Goal: Task Accomplishment & Management: Complete application form

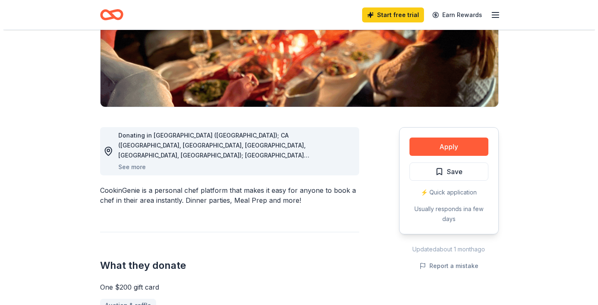
scroll to position [157, 0]
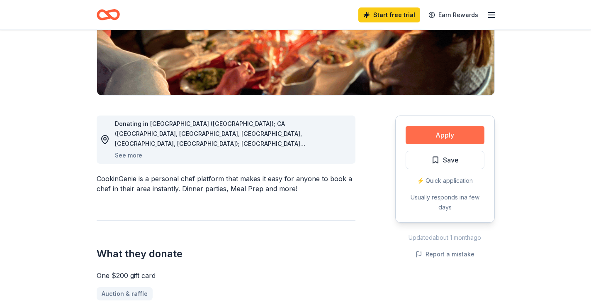
click at [455, 134] on button "Apply" at bounding box center [445, 135] width 79 height 18
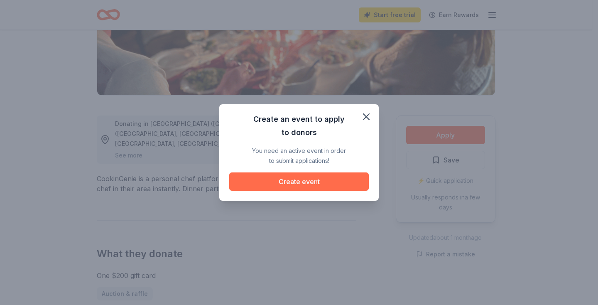
click at [312, 180] on button "Create event" at bounding box center [298, 181] width 139 height 18
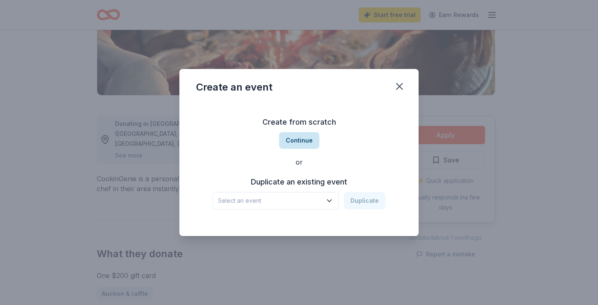
click at [303, 140] on button "Continue" at bounding box center [299, 140] width 40 height 17
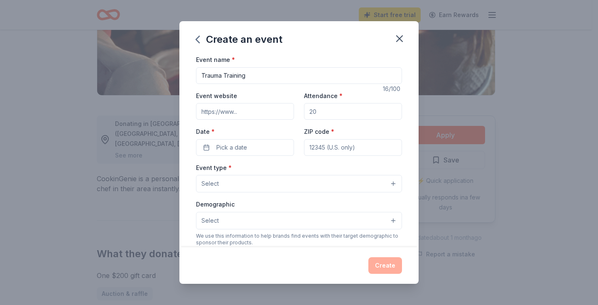
type input "Trauma Training"
click at [321, 111] on input "Attendance *" at bounding box center [353, 111] width 98 height 17
type input "20"
click at [244, 112] on input "Event website" at bounding box center [245, 111] width 98 height 17
click at [247, 76] on input "Trauma Training" at bounding box center [299, 75] width 206 height 17
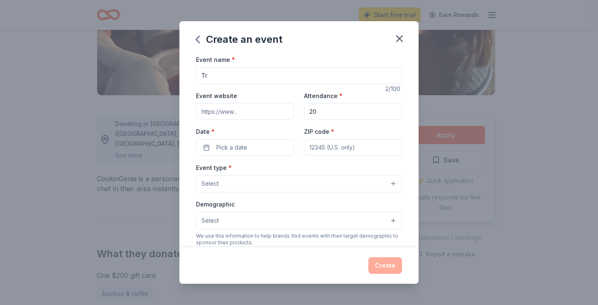
type input "T"
click at [201, 75] on input "Trauma and freedom" at bounding box center [299, 75] width 206 height 17
type input "Freedom from Trauma"
click at [215, 147] on button "Pick a date" at bounding box center [245, 147] width 98 height 17
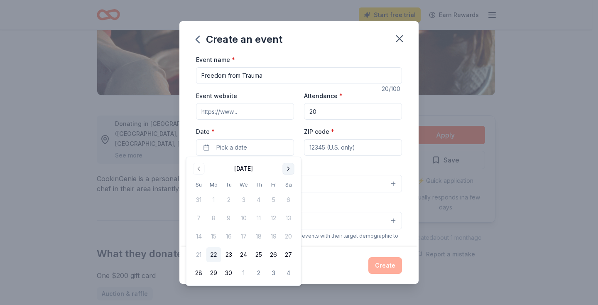
click at [288, 171] on button "Go to next month" at bounding box center [289, 169] width 12 height 12
click at [287, 252] on button "25" at bounding box center [288, 254] width 15 height 15
click at [332, 165] on div "Event type * Select" at bounding box center [299, 177] width 206 height 30
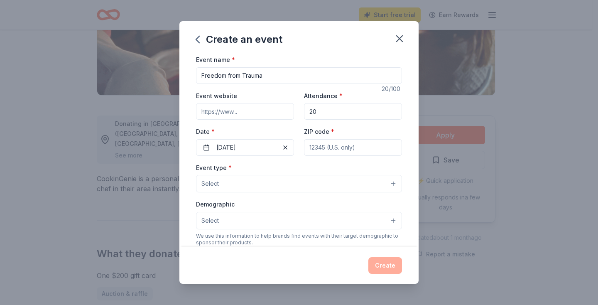
click at [243, 113] on input "Event website" at bounding box center [245, 111] width 98 height 17
click at [386, 186] on button "Select" at bounding box center [299, 183] width 206 height 17
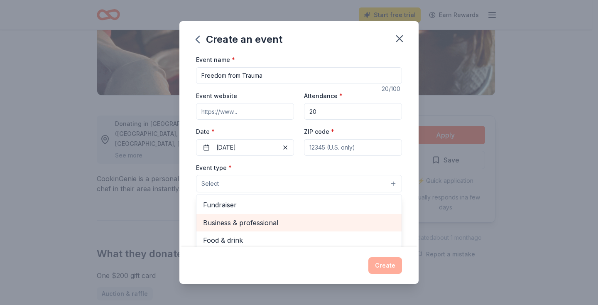
click at [272, 220] on span "Business & professional" at bounding box center [299, 222] width 192 height 11
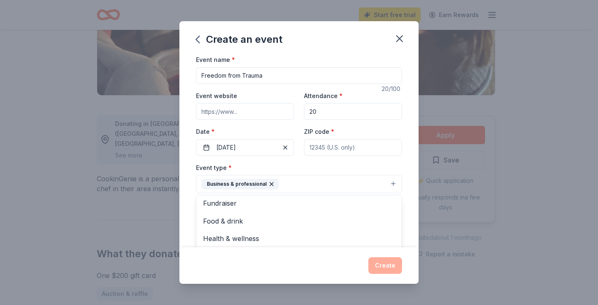
scroll to position [0, 0]
click at [388, 182] on button "Business & professional" at bounding box center [299, 184] width 206 height 18
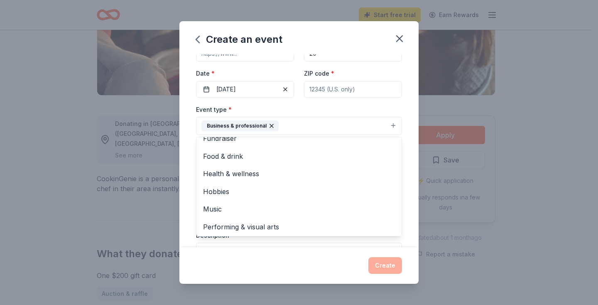
scroll to position [56, 0]
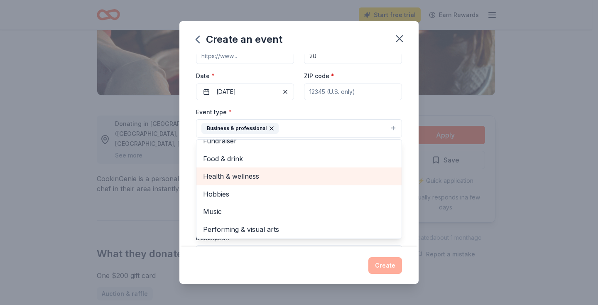
click at [256, 172] on span "Health & wellness" at bounding box center [299, 176] width 192 height 11
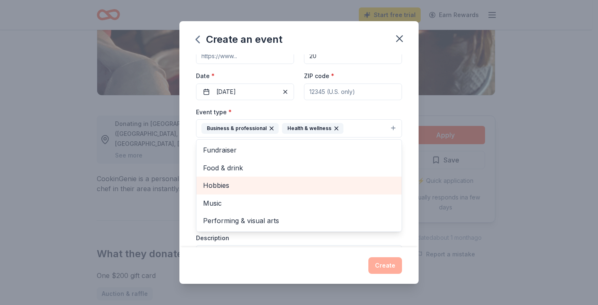
scroll to position [0, 0]
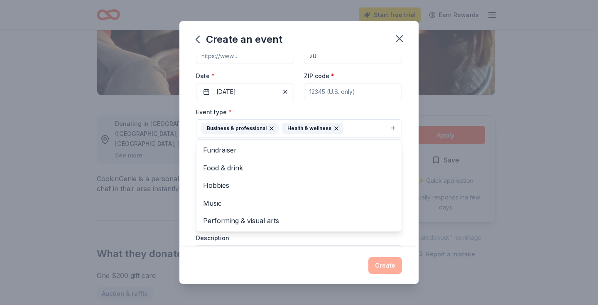
click at [404, 80] on div "Event name * Freedom from Trauma 20 /100 Event website Attendance * 20 Date * 1…" at bounding box center [298, 150] width 239 height 193
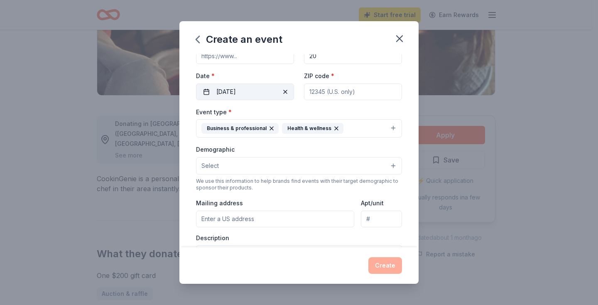
click at [282, 90] on span "button" at bounding box center [285, 92] width 10 height 10
click at [205, 91] on button "Pick a date" at bounding box center [245, 91] width 98 height 17
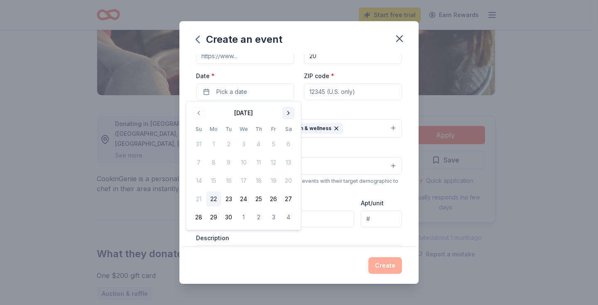
click at [288, 115] on button "Go to next month" at bounding box center [289, 113] width 12 height 12
click at [290, 198] on button "25" at bounding box center [288, 198] width 15 height 15
click at [289, 108] on button "Go to next month" at bounding box center [289, 113] width 12 height 12
click at [288, 144] on button "1" at bounding box center [288, 144] width 15 height 15
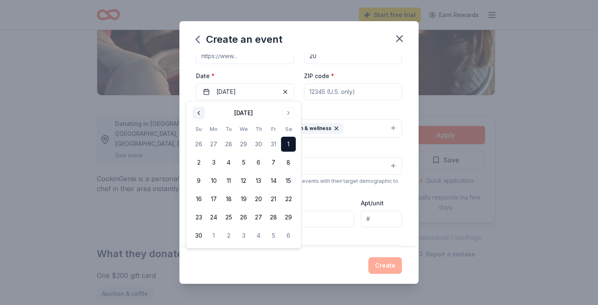
click at [196, 112] on button "Go to previous month" at bounding box center [199, 113] width 12 height 12
click at [286, 199] on button "25" at bounding box center [288, 198] width 15 height 15
click at [539, 157] on div "Create an event Event name * Freedom from Trauma 20 /100 Event website Attendan…" at bounding box center [299, 152] width 598 height 305
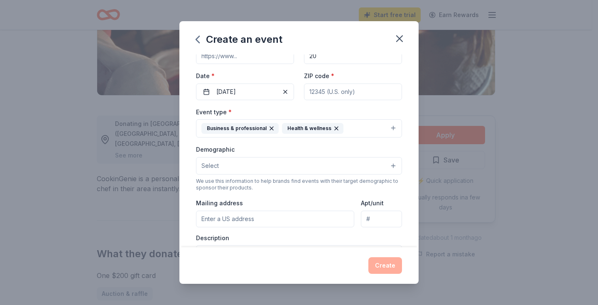
click at [354, 92] on input "ZIP code *" at bounding box center [353, 91] width 98 height 17
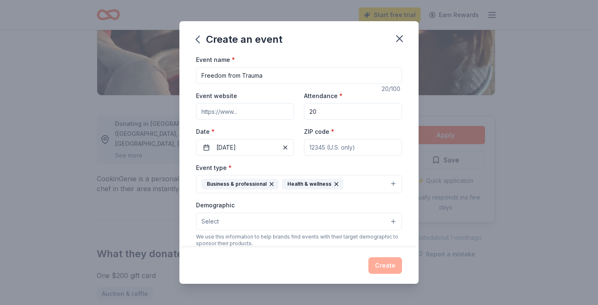
click at [201, 112] on input "Event website" at bounding box center [245, 111] width 98 height 17
type input "af@afloresconsultingllc.com"
click at [312, 112] on input "20" at bounding box center [353, 111] width 98 height 17
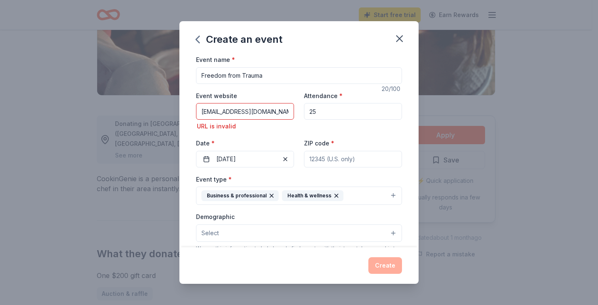
type input "25"
click at [282, 111] on input "af@afloresconsultingllc.com" at bounding box center [245, 111] width 98 height 17
type input "a"
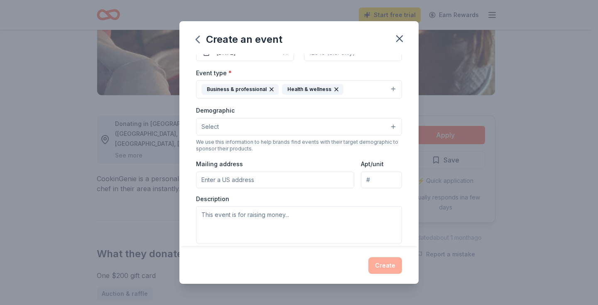
scroll to position [97, 0]
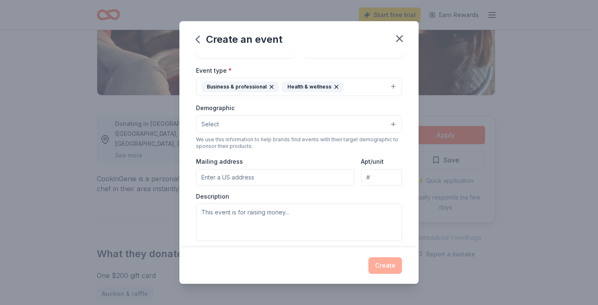
click at [387, 123] on button "Select" at bounding box center [299, 123] width 206 height 17
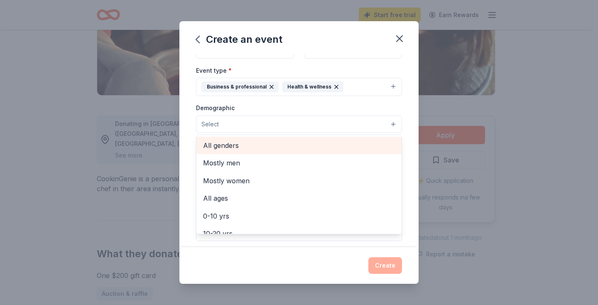
click at [259, 148] on span "All genders" at bounding box center [299, 145] width 192 height 11
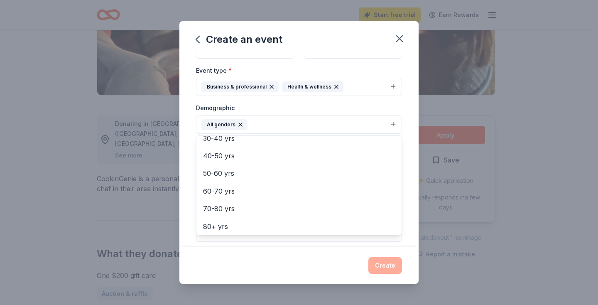
scroll to position [0, 0]
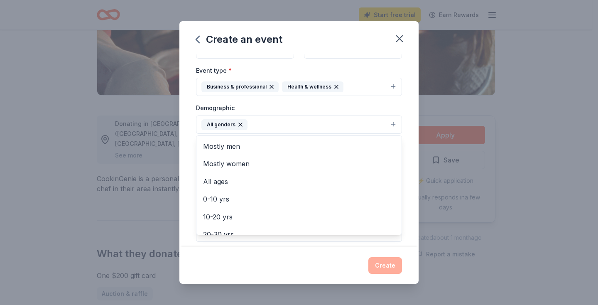
click at [397, 136] on div "Event name * Freedom from Trauma 20 /100 Event website Attendance * 25 Date * 1…" at bounding box center [298, 150] width 239 height 193
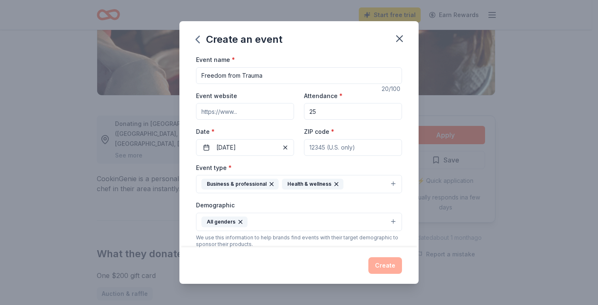
click at [236, 110] on input "Event website" at bounding box center [245, 111] width 98 height 17
type input "www.afloresconsultingllc.com"
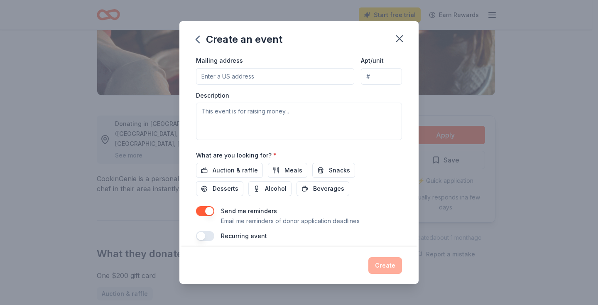
scroll to position [204, 0]
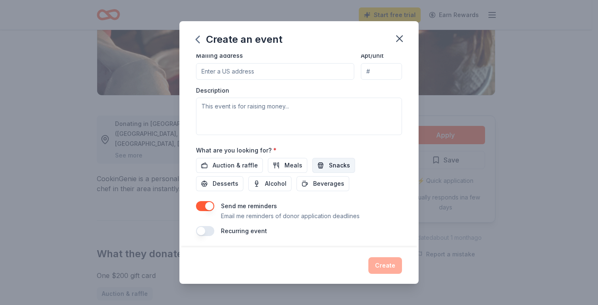
click at [339, 165] on span "Snacks" at bounding box center [339, 165] width 21 height 10
click at [244, 162] on span "Auction & raffle" at bounding box center [235, 165] width 45 height 10
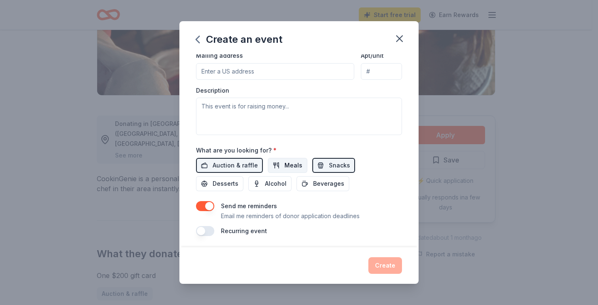
click at [286, 162] on span "Meals" at bounding box center [293, 165] width 18 height 10
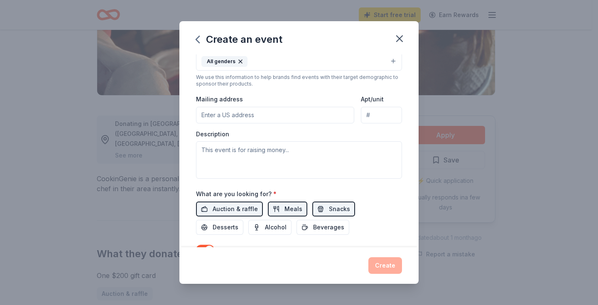
scroll to position [159, 0]
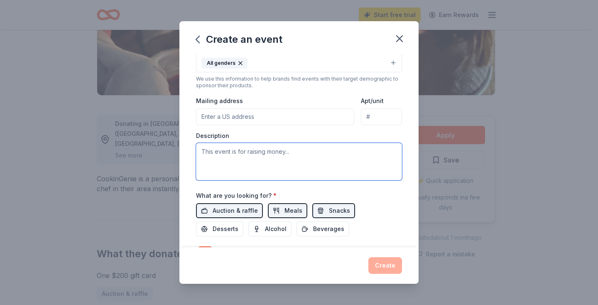
click at [275, 151] on textarea at bounding box center [299, 161] width 206 height 37
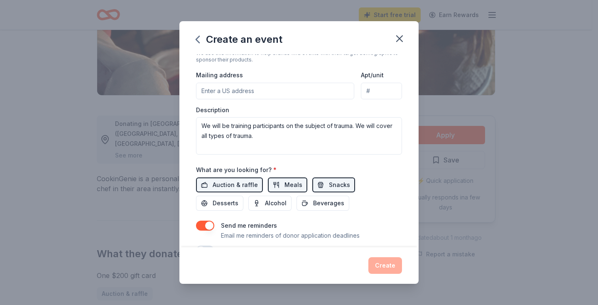
scroll to position [188, 0]
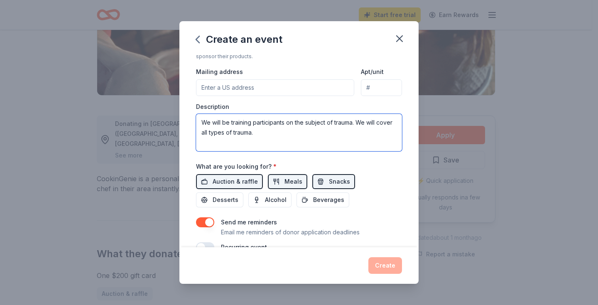
click at [278, 132] on textarea "We will be training participants on the subject of trauma. We will cover all ty…" at bounding box center [299, 132] width 206 height 37
click at [252, 120] on textarea "We will be training participants on the subject of trauma. We will cover all ty…" at bounding box center [299, 132] width 206 height 37
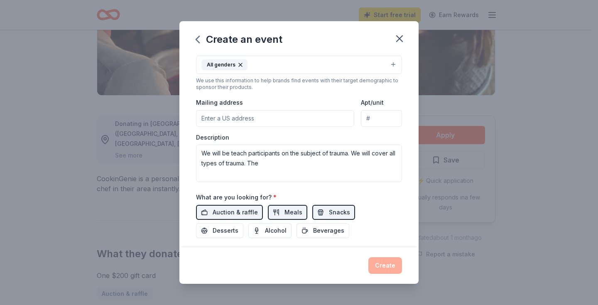
scroll to position [160, 0]
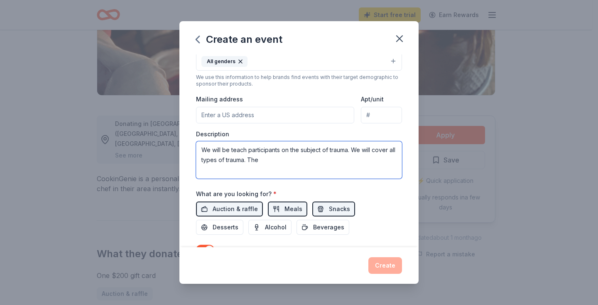
click at [271, 159] on textarea "We will be teach participants on the subject of trauma. We will cover all types…" at bounding box center [299, 159] width 206 height 37
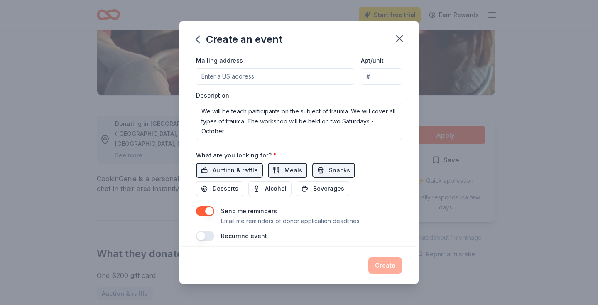
scroll to position [203, 0]
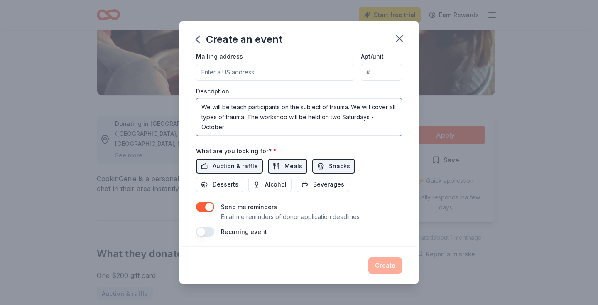
click at [231, 127] on textarea "We will be teach participants on the subject of trauma. We will cover all types…" at bounding box center [299, 116] width 206 height 37
click at [269, 115] on textarea "We will be teach participants on the subject of trauma. We will cover all types…" at bounding box center [299, 116] width 206 height 37
type textarea "We will be teach participants on the subject of trauma. We will cover all types…"
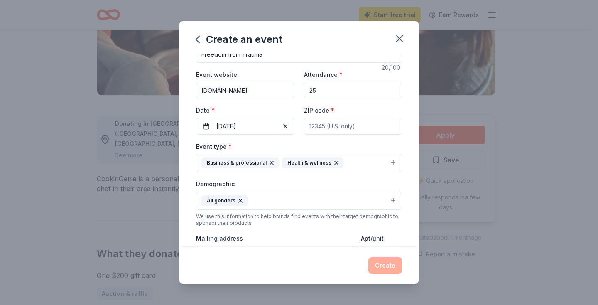
scroll to position [0, 0]
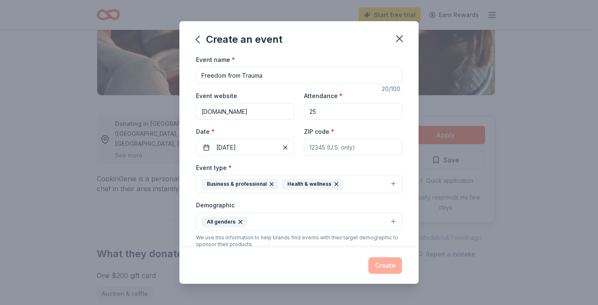
click at [201, 75] on input "Freedom from Trauma" at bounding box center [299, 75] width 206 height 17
type input "Freedom from Trauma"
click at [239, 219] on icon "button" at bounding box center [240, 221] width 7 height 7
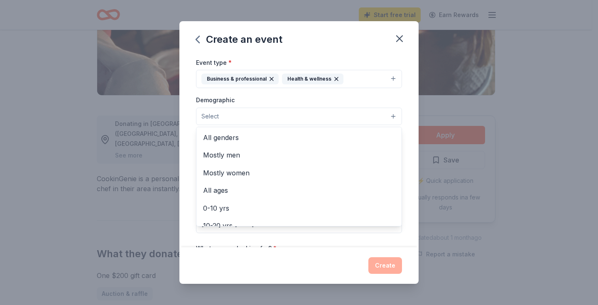
scroll to position [107, 0]
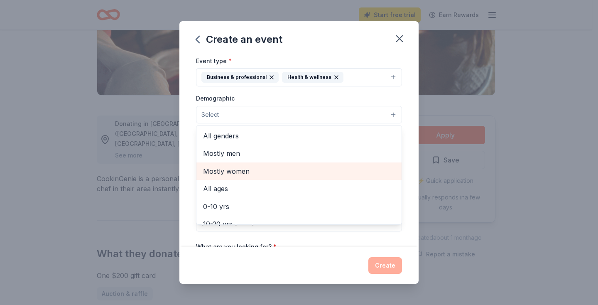
click at [235, 169] on span "Mostly women" at bounding box center [299, 171] width 192 height 11
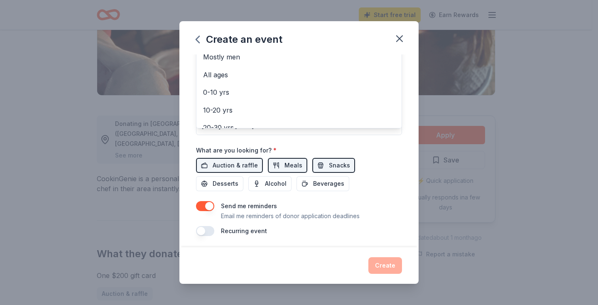
scroll to position [156, 0]
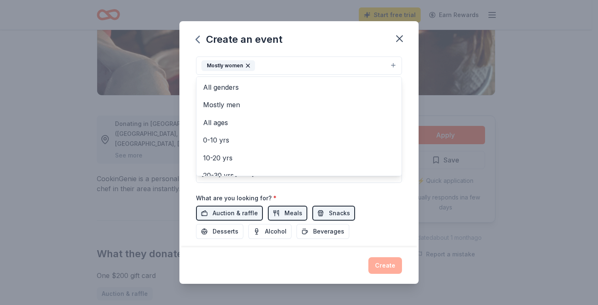
click at [398, 77] on div "Event name * Freedom from Trauma 20 /100 Event website www.afloresconsultingllc…" at bounding box center [298, 150] width 239 height 193
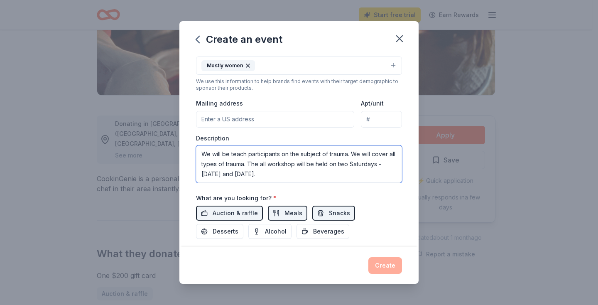
click at [246, 153] on textarea "We will be teach participants on the subject of trauma. We will cover all types…" at bounding box center [299, 163] width 206 height 37
click at [351, 153] on textarea "We will be teach participants on the subject of trauma. We will cover all types…" at bounding box center [299, 163] width 206 height 37
click at [383, 163] on textarea "We will teaching our workshop all day, on two Saturdays cover all types of trau…" at bounding box center [299, 163] width 206 height 37
click at [307, 154] on textarea "We will teaching our workshop all day, on two Saturdays cover all types of trau…" at bounding box center [299, 163] width 206 height 37
click at [319, 161] on textarea "We will teaching our workshop on the subject of tTrauma, on two Saturdays cover…" at bounding box center [299, 163] width 206 height 37
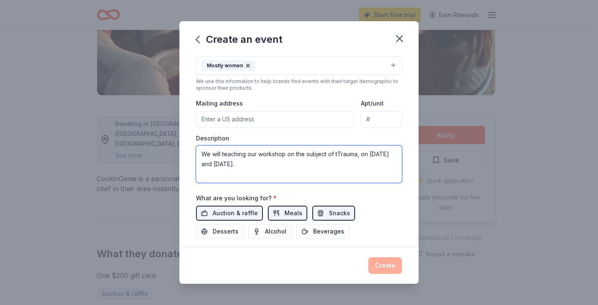
click at [225, 152] on textarea "We will teaching our workshop on the subject of tTrauma, on October 25th and No…" at bounding box center [299, 163] width 206 height 37
click at [348, 153] on textarea "We will be teaching our workshop on the subject of tTrauma, on October 25th and…" at bounding box center [299, 163] width 206 height 37
click at [221, 162] on textarea "We will be teaching our workshop on the subject of Trauma, Mental Health and th…" at bounding box center [299, 163] width 206 height 37
click at [345, 152] on textarea "We will be teaching our workshop on the subject of Trauma, Mentand the ways peo…" at bounding box center [299, 163] width 206 height 37
click at [387, 154] on textarea "We will be teaching our workshop on the various types of Trauma, Mentand the wa…" at bounding box center [299, 163] width 206 height 37
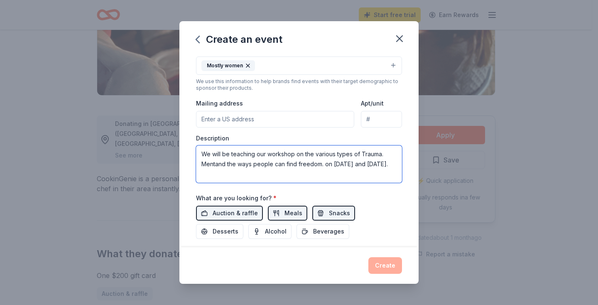
click at [332, 163] on textarea "We will be teaching our workshop on the various types of Trauma. Mentand the wa…" at bounding box center [299, 163] width 206 height 37
click at [318, 152] on textarea "We will be teaching our workshop on two Saturdays, October 25th and November 01." at bounding box center [299, 163] width 206 height 37
click at [254, 164] on textarea "We will be teaching our workshop on two Saturdays, October 25th and November 01." at bounding box center [299, 163] width 206 height 37
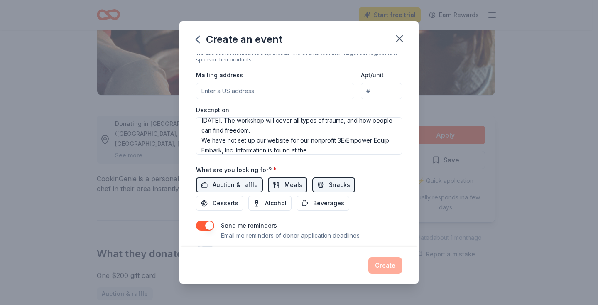
scroll to position [186, 0]
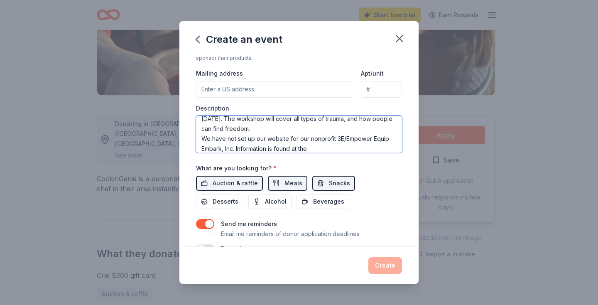
drag, startPoint x: 333, startPoint y: 147, endPoint x: 319, endPoint y: 146, distance: 14.2
click at [318, 146] on textarea "We will be teaching our workshop on two Saturdays, October 25th and November 01…" at bounding box center [299, 133] width 206 height 37
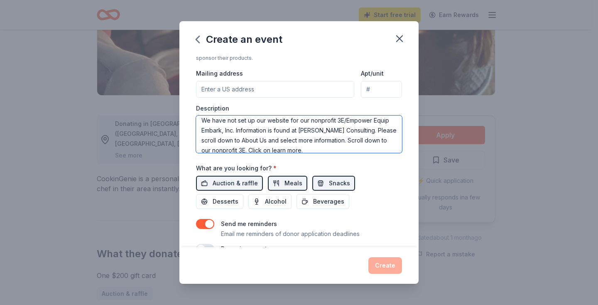
scroll to position [40, 0]
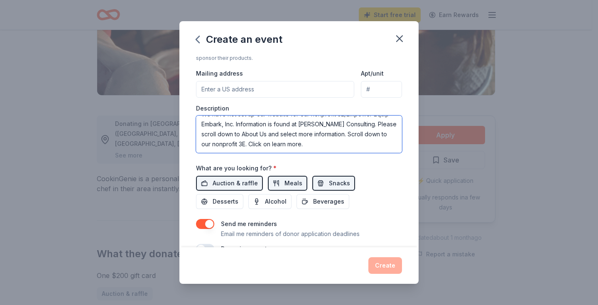
click at [261, 134] on textarea "We will be teaching our workshop on two Saturdays, October 25th and November 01…" at bounding box center [299, 133] width 206 height 37
click at [322, 132] on textarea "We will be teaching our workshop on two Saturdays, October 25th and November 01…" at bounding box center [299, 133] width 206 height 37
click at [313, 142] on textarea "We will be teaching our workshop on two Saturdays, October 25th and November 01…" at bounding box center [299, 133] width 206 height 37
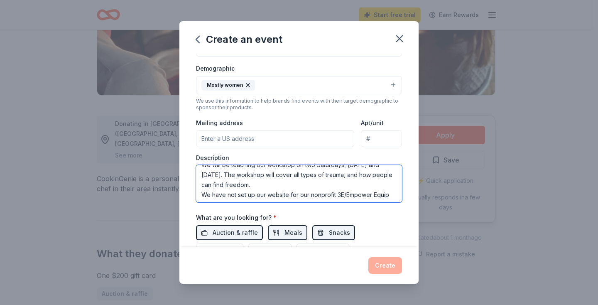
scroll to position [13, 0]
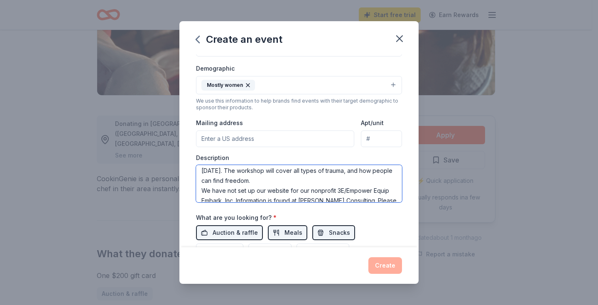
click at [203, 178] on textarea "We will be teaching our workshop on two Saturdays, October 25th and November 01…" at bounding box center [299, 183] width 206 height 37
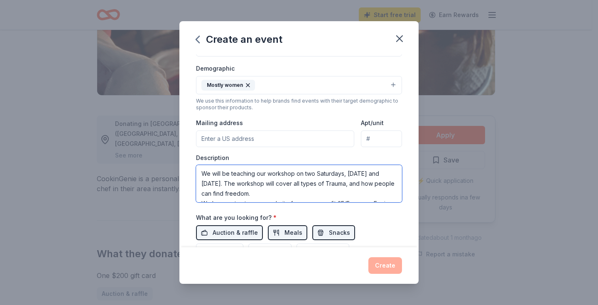
type textarea "We will be teaching our workshop on two Saturdays, October 25th and November 01…"
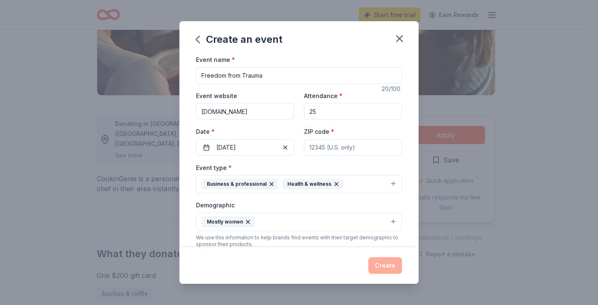
click at [356, 146] on input "ZIP code *" at bounding box center [353, 147] width 98 height 17
type input "93291"
drag, startPoint x: 327, startPoint y: 148, endPoint x: 304, endPoint y: 146, distance: 23.0
click at [304, 146] on input "93291" at bounding box center [353, 147] width 98 height 17
drag, startPoint x: 328, startPoint y: 147, endPoint x: 317, endPoint y: 146, distance: 10.8
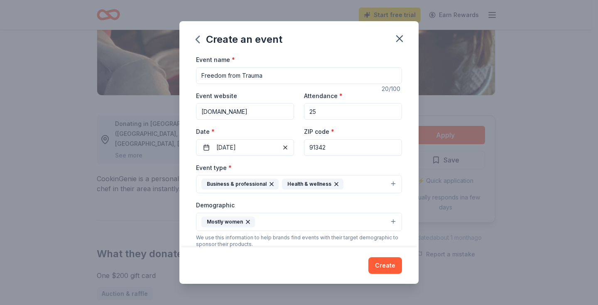
click at [317, 146] on input "91342" at bounding box center [353, 147] width 98 height 17
type input "91352"
drag, startPoint x: 323, startPoint y: 147, endPoint x: 305, endPoint y: 145, distance: 18.8
click at [304, 145] on input "91352" at bounding box center [353, 147] width 98 height 17
type input "93291"
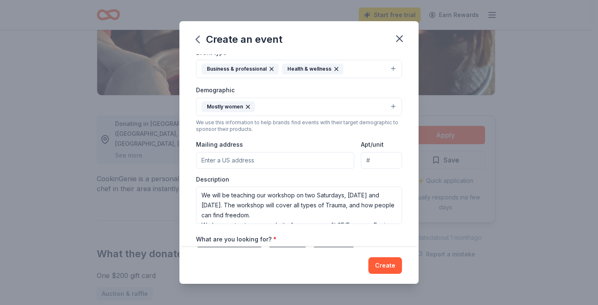
scroll to position [119, 0]
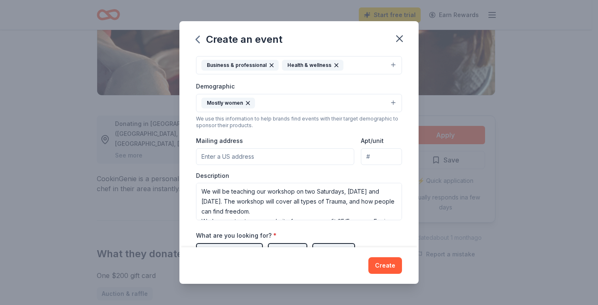
click at [275, 157] on input "Mailing address" at bounding box center [275, 156] width 158 height 17
type input "1015 North Demaree Street, Visalia, CA, 93291"
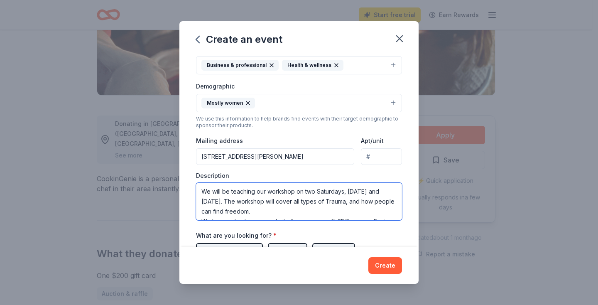
click at [264, 199] on textarea "We will be teaching our workshop on two Saturdays, October 25th and November 01…" at bounding box center [299, 201] width 206 height 37
click at [380, 200] on textarea "We will be teaching our workshop on two Saturdays, October 25th and November 01…" at bounding box center [299, 201] width 206 height 37
click at [337, 200] on textarea "We will be teaching our workshop on two Saturdays, October 25th and November 01…" at bounding box center [299, 201] width 206 height 37
click at [377, 200] on textarea "We will be teaching our workshop on two Saturdays, October 25th and November 01…" at bounding box center [299, 201] width 206 height 37
click at [272, 199] on textarea "We will be teaching our workshop on two Saturdays, October 25th and November 01…" at bounding box center [299, 201] width 206 height 37
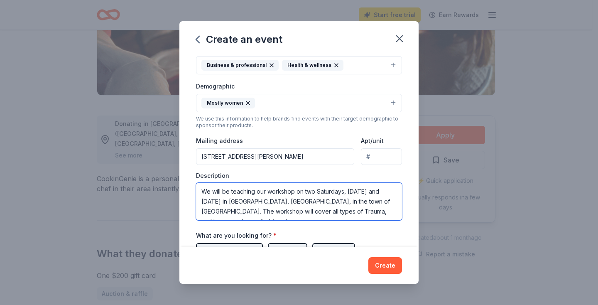
click at [271, 199] on textarea "We will be teaching our workshop on two Saturdays, October 25th and November 01…" at bounding box center [299, 201] width 206 height 37
type textarea "We will be teaching our workshop on two Saturdays, October 25th and November 01…"
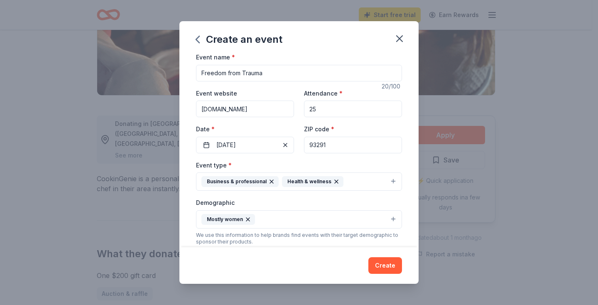
scroll to position [0, 0]
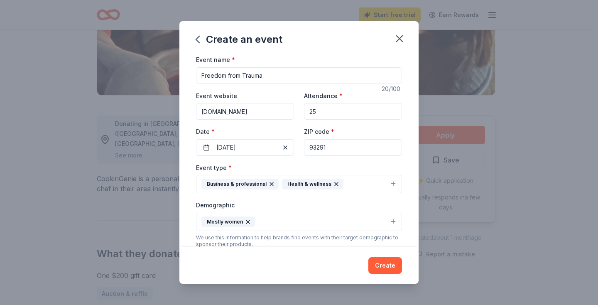
drag, startPoint x: 323, startPoint y: 147, endPoint x: 306, endPoint y: 145, distance: 17.1
click at [306, 145] on input "93291" at bounding box center [353, 147] width 98 height 17
type input "91723"
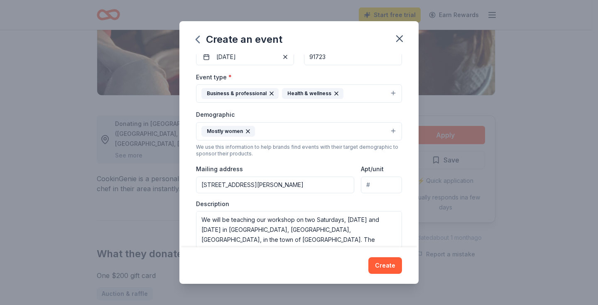
scroll to position [93, 0]
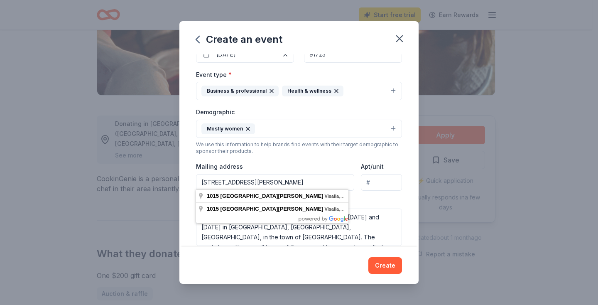
drag, startPoint x: 330, startPoint y: 179, endPoint x: 224, endPoint y: 178, distance: 105.4
click at [224, 178] on input "1015 North Demaree Street, Visalia, CA, 93291" at bounding box center [275, 182] width 158 height 17
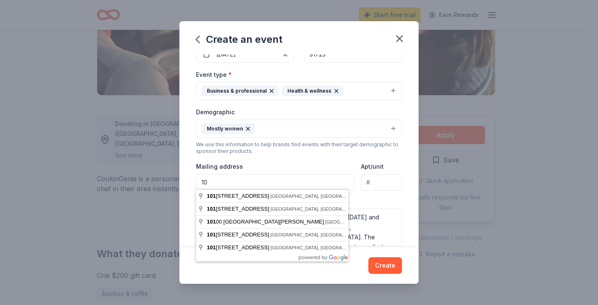
type input "1"
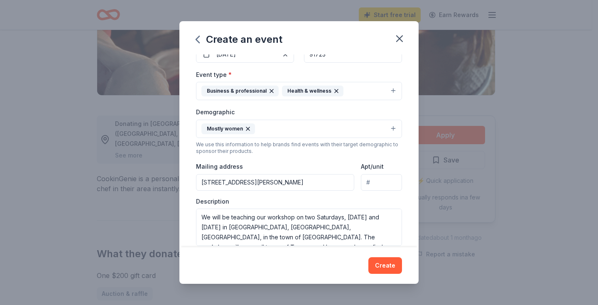
type input "458 Badillo Street, Covina, CA, 91723"
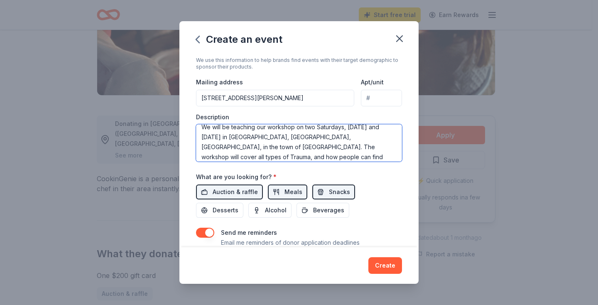
scroll to position [0, 0]
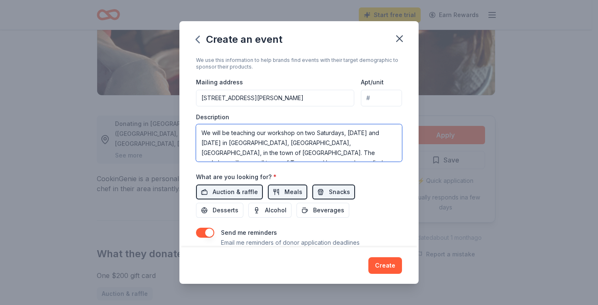
click at [306, 130] on textarea "We will be teaching our workshop on two Saturdays, October 25th and November 01…" at bounding box center [299, 142] width 206 height 37
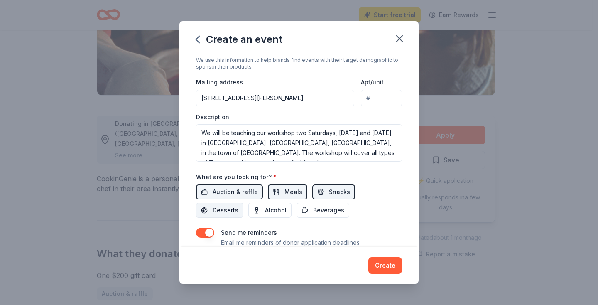
click at [220, 208] on span "Desserts" at bounding box center [226, 210] width 26 height 10
click at [327, 205] on span "Beverages" at bounding box center [328, 210] width 31 height 10
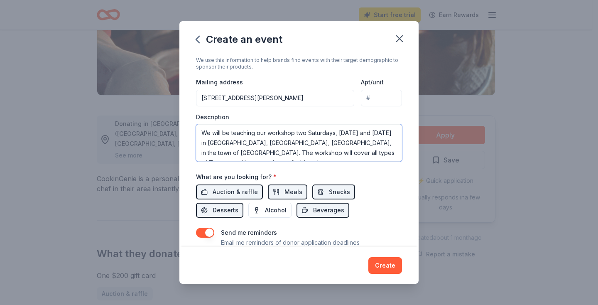
click at [249, 142] on textarea "We will be teaching our workshop two Saturdays, October 25th and November 01 in…" at bounding box center [299, 142] width 206 height 37
click at [242, 151] on textarea "We will be teaching our workshop two Saturdays, October 25th and November 01 in…" at bounding box center [299, 142] width 206 height 37
click at [343, 141] on textarea "We will be teaching our workshop two Saturdays, October 25th and November 01 in…" at bounding box center [299, 142] width 206 height 37
click at [257, 141] on textarea "We will be teaching our workshop two Saturdays, October 25th and November 01 in…" at bounding box center [299, 142] width 206 height 37
click at [253, 141] on textarea "We will be teaching our workshop two Saturdays, October 25th and November 01. L…" at bounding box center [299, 142] width 206 height 37
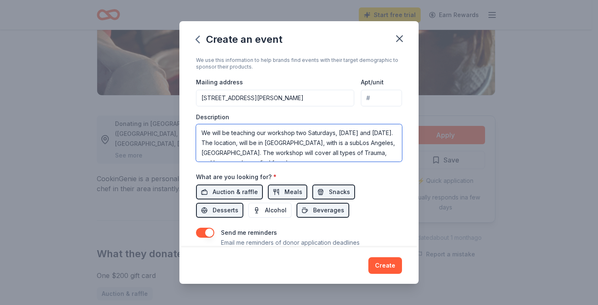
click at [316, 142] on textarea "We will be teaching our workshop two Saturdays, October 25th and November 01. T…" at bounding box center [299, 142] width 206 height 37
click at [210, 151] on textarea "We will be teaching our workshop two Saturdays, October 25th and November 01. T…" at bounding box center [299, 142] width 206 height 37
click at [290, 141] on textarea "We will be teaching our workshop two Saturdays, October 25th and November 01. T…" at bounding box center [299, 142] width 206 height 37
click at [372, 141] on textarea "We will be teaching our workshop two Saturdays, October 25th and November 01, i…" at bounding box center [299, 142] width 206 height 37
click at [298, 131] on textarea "We will be teaching our workshop two Saturdays, October 25th and November 01, i…" at bounding box center [299, 142] width 206 height 37
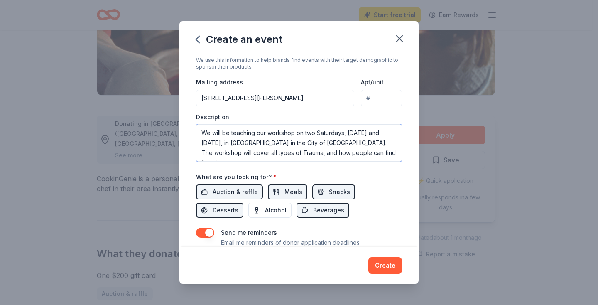
click at [303, 142] on textarea "We will be teaching our workshop on two Saturdays, October 25th and November 01…" at bounding box center [299, 142] width 206 height 37
type textarea "We will be teaching our workshop on two Saturdays, October 25th and November 01…"
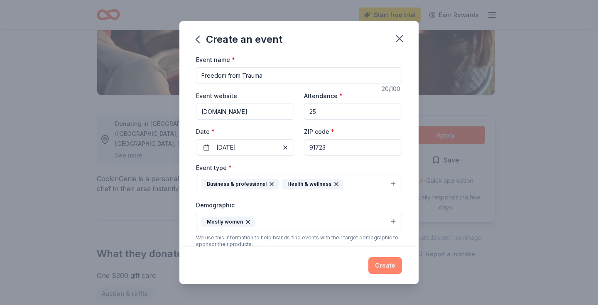
click at [381, 266] on button "Create" at bounding box center [385, 265] width 34 height 17
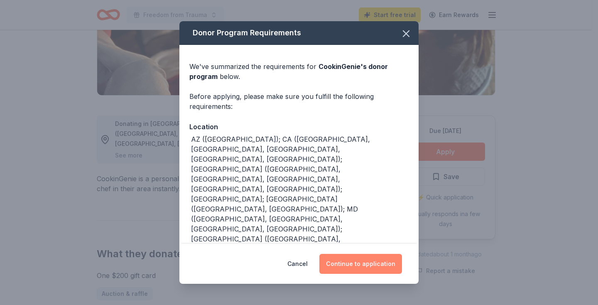
click at [357, 261] on button "Continue to application" at bounding box center [360, 264] width 83 height 20
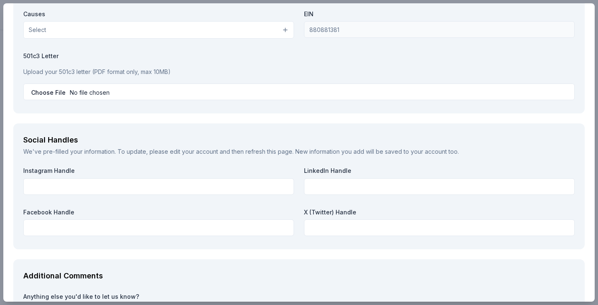
scroll to position [850, 0]
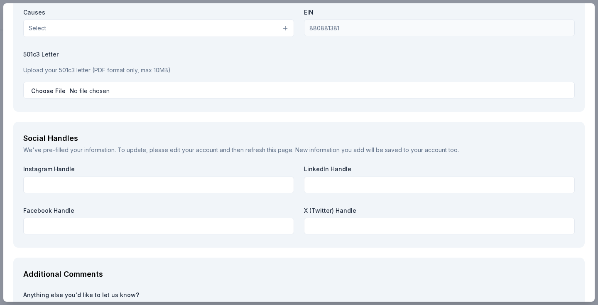
click at [124, 88] on input "file" at bounding box center [298, 90] width 551 height 17
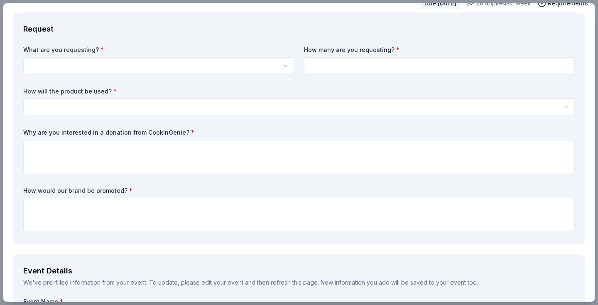
scroll to position [0, 0]
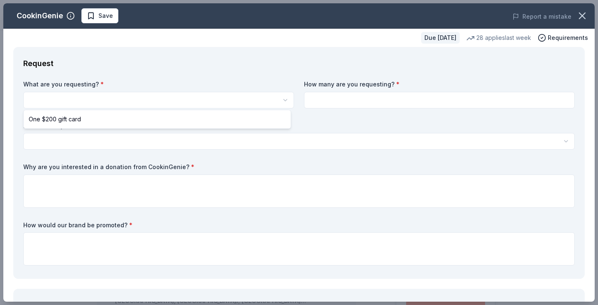
click at [77, 95] on html "10% Freedom from Trauma Start free trial Earn Rewards Due in 26 days Share Cook…" at bounding box center [299, 152] width 598 height 305
select select "One $200 gift card"
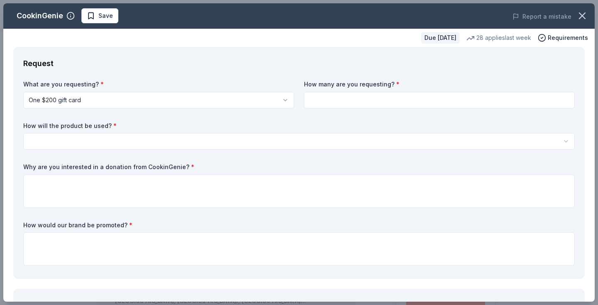
click at [318, 99] on input at bounding box center [439, 100] width 271 height 17
click at [332, 103] on input at bounding box center [439, 100] width 271 height 17
type input "1"
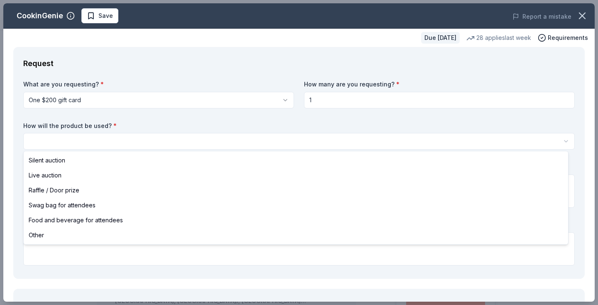
click at [82, 138] on html "10% Freedom from Trauma Save Apply Due in 26 days Share CookinGenie 4.9 • 8 rev…" at bounding box center [299, 152] width 598 height 305
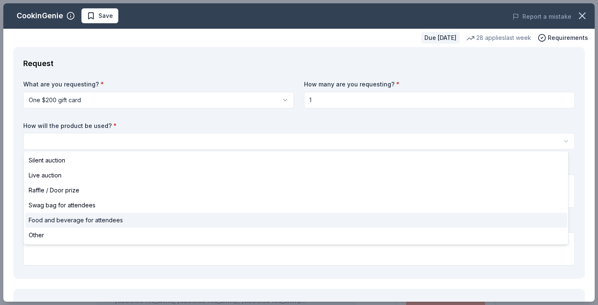
select select "foodAndBeverage"
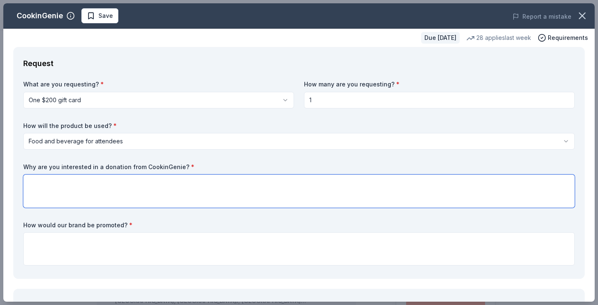
click at [32, 182] on textarea at bounding box center [298, 190] width 551 height 33
type textarea "We need help with snack, food, beverages. Our nonprofit has been trying to incr…"
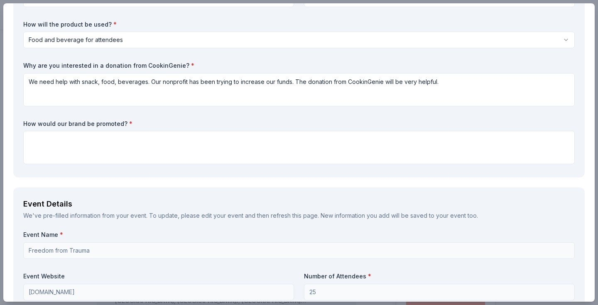
scroll to position [120, 0]
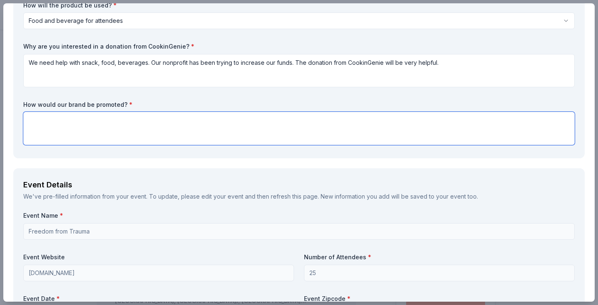
click at [32, 117] on textarea at bounding box center [298, 128] width 551 height 33
click at [66, 120] on textarea "We will speak about the donation from CookieGenie," at bounding box center [298, 128] width 551 height 33
click at [117, 121] on textarea "We will thank your organization at the beginning and the end of about the donat…" at bounding box center [298, 128] width 551 height 33
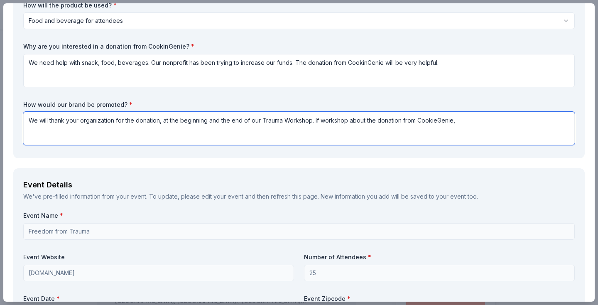
click at [415, 120] on textarea "We will thank your organization for the donation, at the beginning and the end …" at bounding box center [298, 128] width 551 height 33
type textarea "We will thank your organization for the donation, at the beginning and the end …"
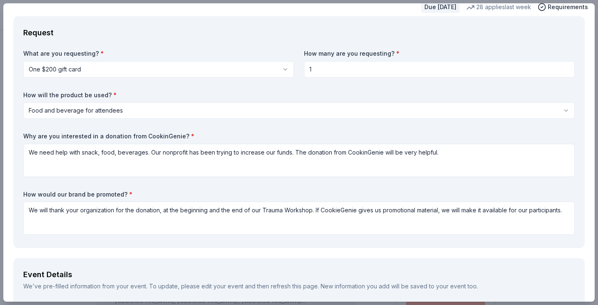
scroll to position [0, 0]
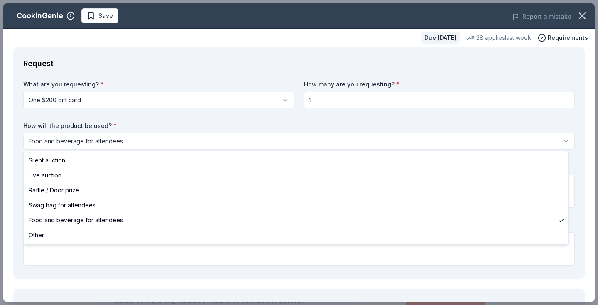
click at [126, 141] on html "10% Freedom from Trauma Save Apply Due in 26 days Share CookinGenie 4.9 • 8 rev…" at bounding box center [299, 152] width 598 height 305
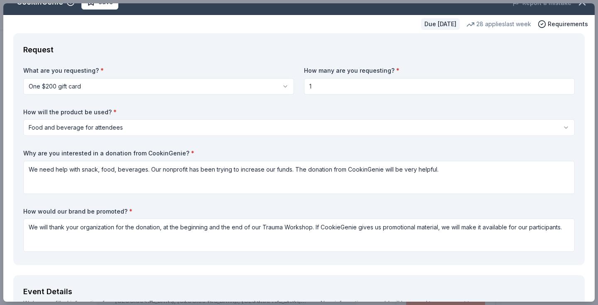
scroll to position [17, 0]
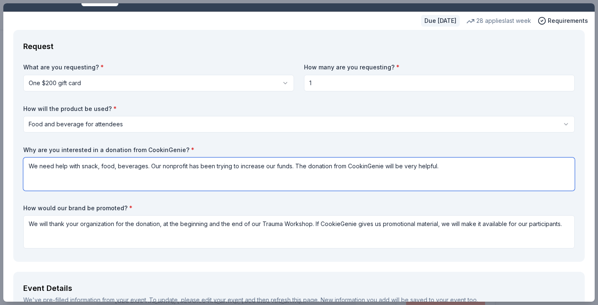
click at [290, 166] on textarea "We need help with snack, food, beverages. Our nonprofit has been trying to incr…" at bounding box center [298, 173] width 551 height 33
click at [48, 176] on textarea "We need help with snack, food, beverages. Our nonprofit has been trying to incr…" at bounding box center [298, 173] width 551 height 33
type textarea "We need help with snack, food, beverages. Our nonprofit has been trying to incr…"
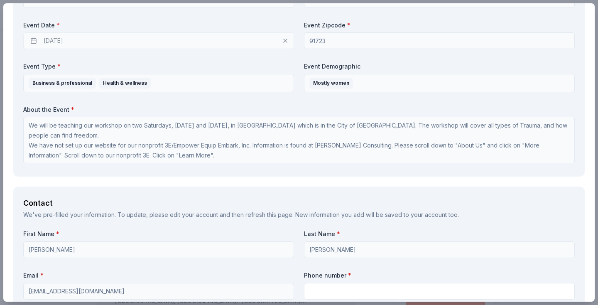
scroll to position [1, 0]
drag, startPoint x: 594, startPoint y: 149, endPoint x: 597, endPoint y: 166, distance: 16.4
click at [591, 166] on div "CookinGenie Save Report a mistake Due in 26 days 28 applies last week Requireme…" at bounding box center [299, 152] width 598 height 305
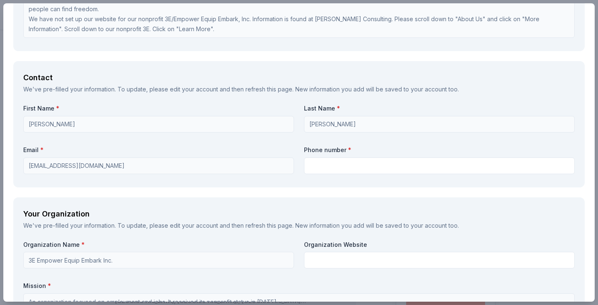
scroll to position [520, 0]
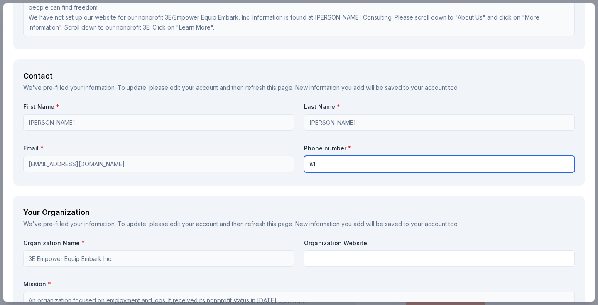
type input "8"
type input "(818) 679-9748"
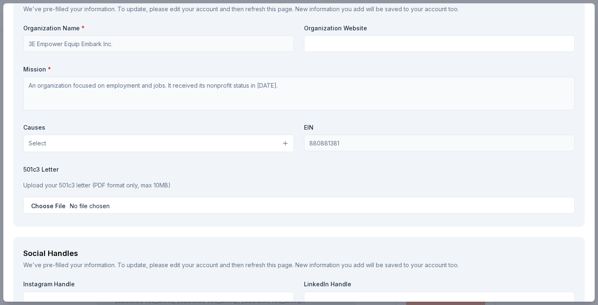
scroll to position [737, 0]
click at [48, 64] on span "*" at bounding box center [49, 67] width 3 height 7
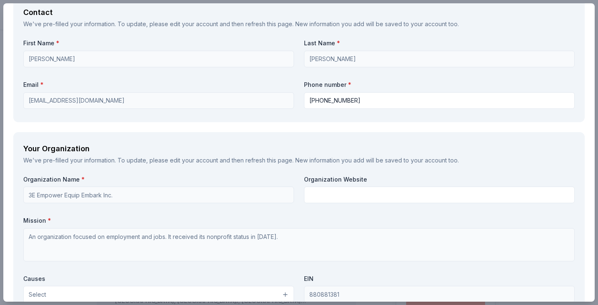
scroll to position [606, 0]
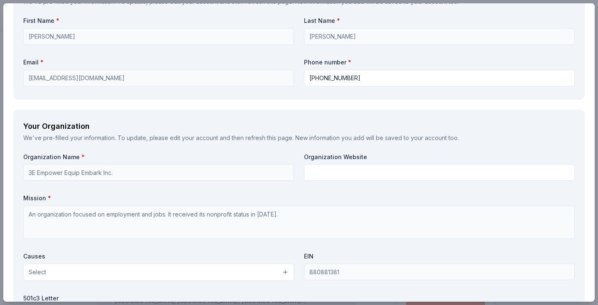
click at [391, 135] on div "We've pre-filled your information. To update, please edit your account and then…" at bounding box center [298, 138] width 551 height 10
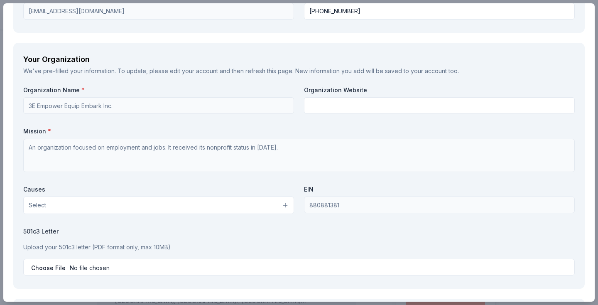
scroll to position [687, 0]
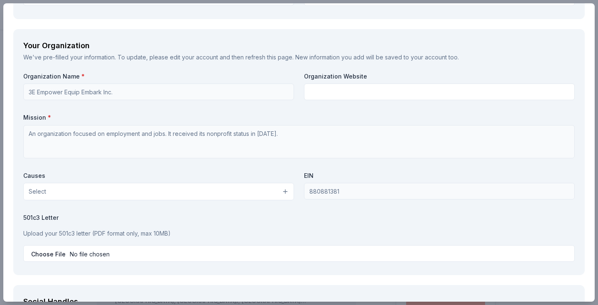
click at [283, 189] on button "Select" at bounding box center [158, 191] width 271 height 17
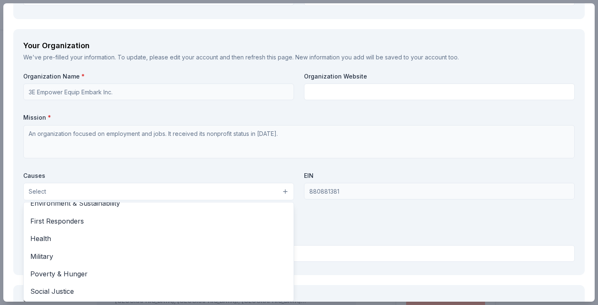
scroll to position [114, 0]
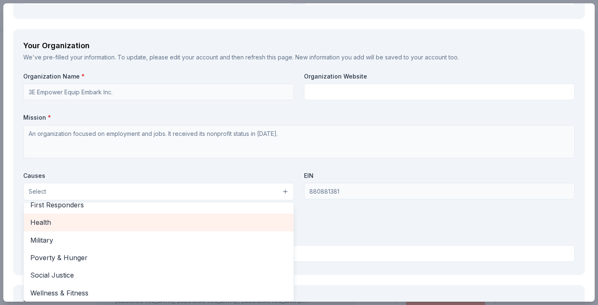
click at [43, 217] on span "Health" at bounding box center [158, 222] width 257 height 11
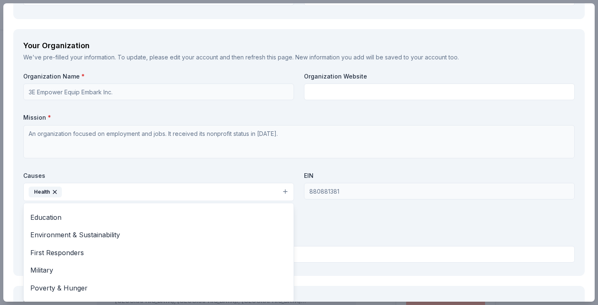
scroll to position [70, 0]
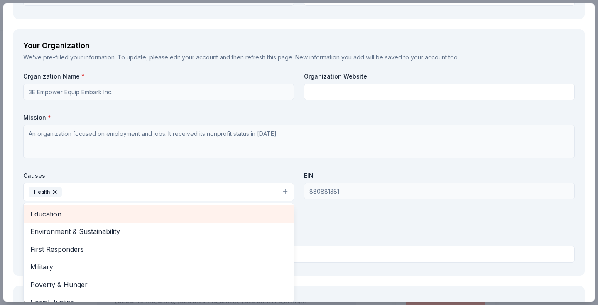
click at [44, 209] on span "Education" at bounding box center [158, 213] width 257 height 11
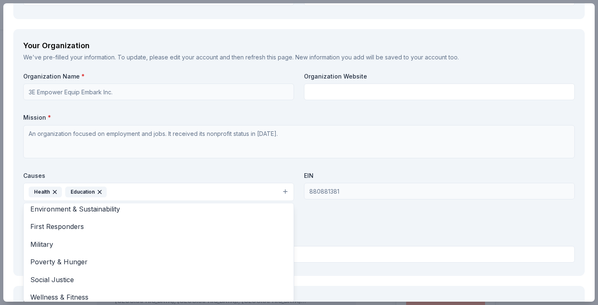
scroll to position [79, 0]
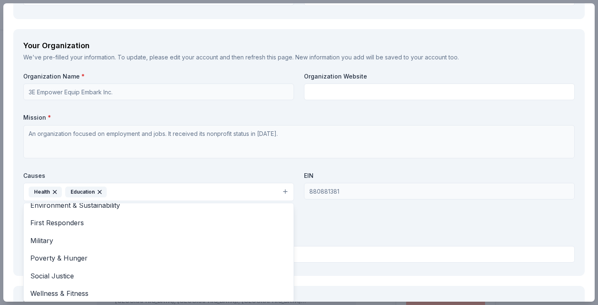
click at [340, 224] on div "Organization Name * 3E Empower Equip Embark Inc. Organization Website Mission *…" at bounding box center [298, 168] width 551 height 193
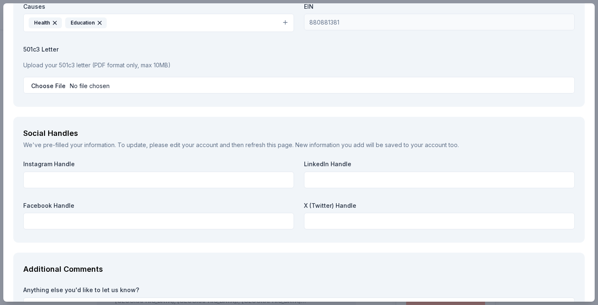
scroll to position [868, 0]
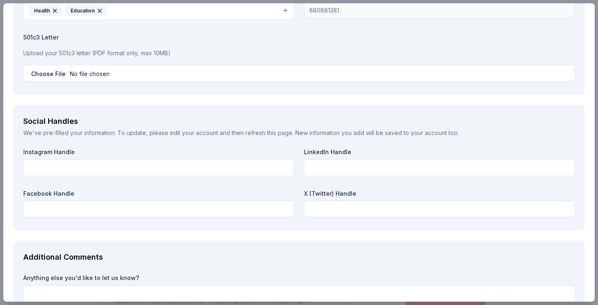
click at [171, 132] on link "edit your account" at bounding box center [194, 132] width 48 height 7
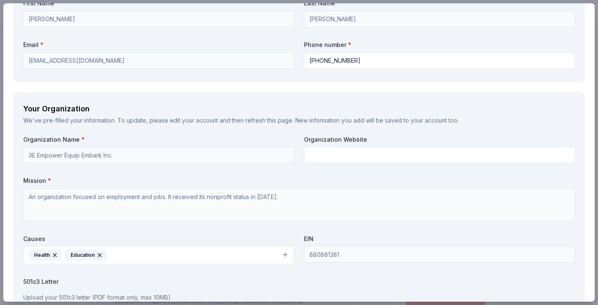
scroll to position [625, 0]
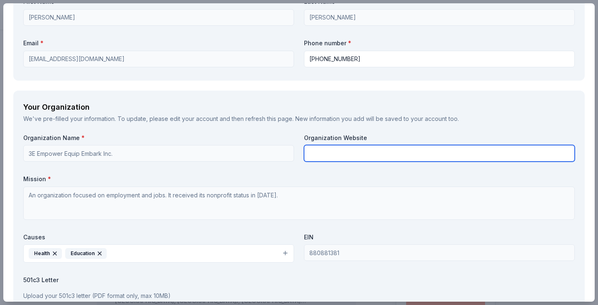
click at [351, 150] on input "text" at bounding box center [439, 153] width 271 height 17
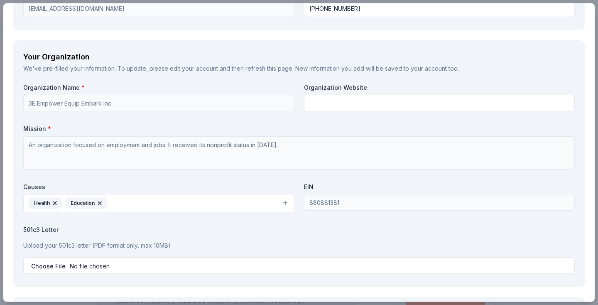
scroll to position [677, 0]
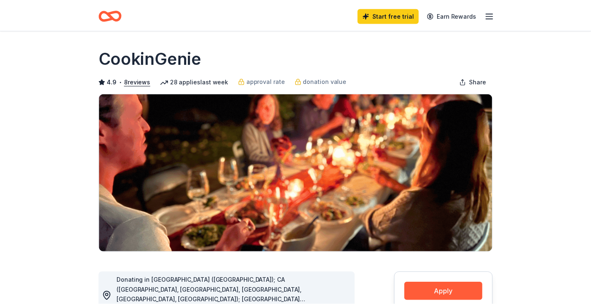
scroll to position [315, 0]
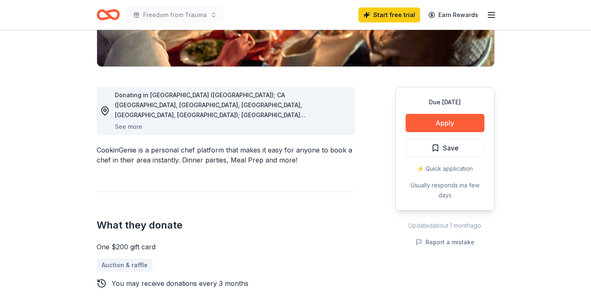
scroll to position [182, 0]
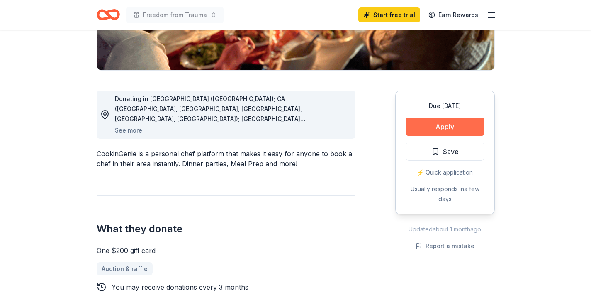
click at [458, 125] on button "Apply" at bounding box center [445, 126] width 79 height 18
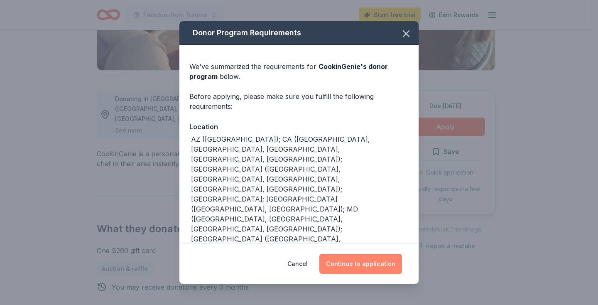
click at [373, 263] on button "Continue to application" at bounding box center [360, 264] width 83 height 20
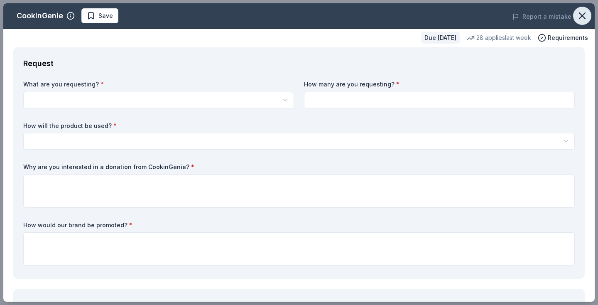
click at [577, 15] on icon "button" at bounding box center [582, 16] width 12 height 12
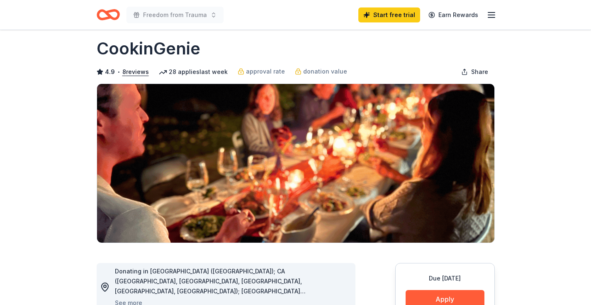
scroll to position [0, 0]
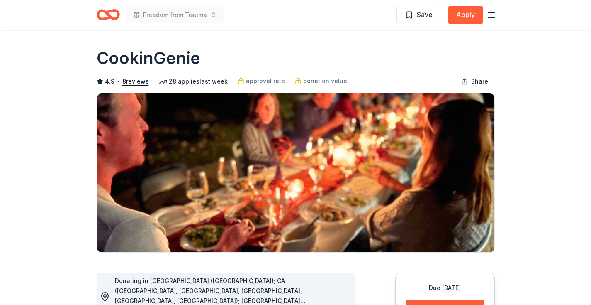
click at [493, 14] on icon "button" at bounding box center [492, 15] width 10 height 10
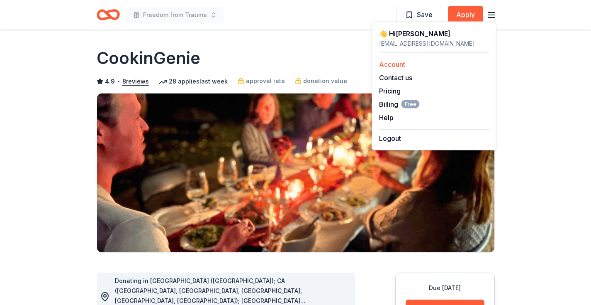
click at [401, 64] on link "Account" at bounding box center [392, 64] width 26 height 8
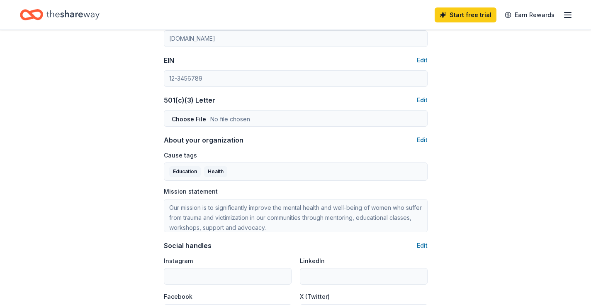
scroll to position [391, 0]
click at [424, 241] on button "Edit" at bounding box center [422, 244] width 11 height 10
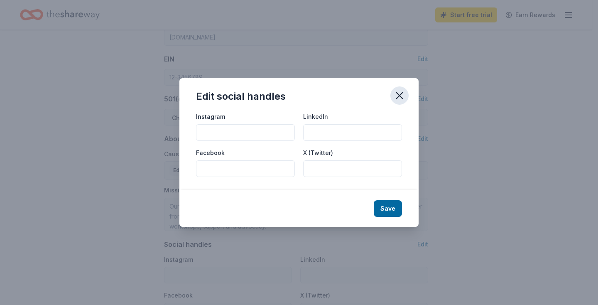
click at [401, 96] on icon "button" at bounding box center [399, 96] width 12 height 12
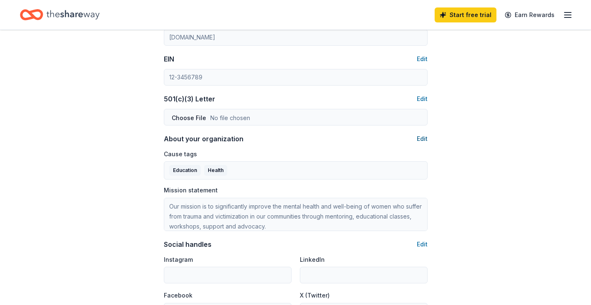
click at [423, 139] on button "Edit" at bounding box center [422, 139] width 11 height 10
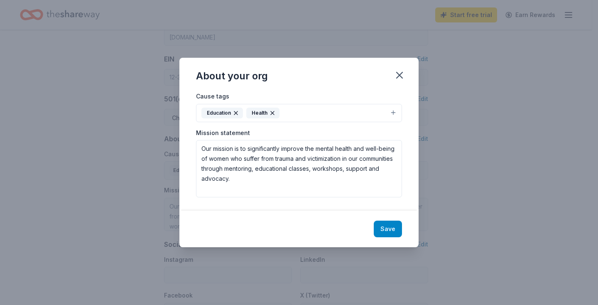
click at [390, 228] on button "Save" at bounding box center [388, 228] width 28 height 17
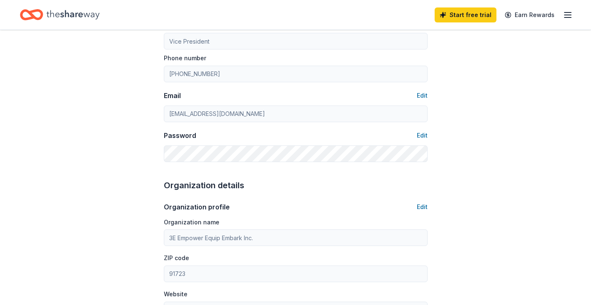
scroll to position [115, 0]
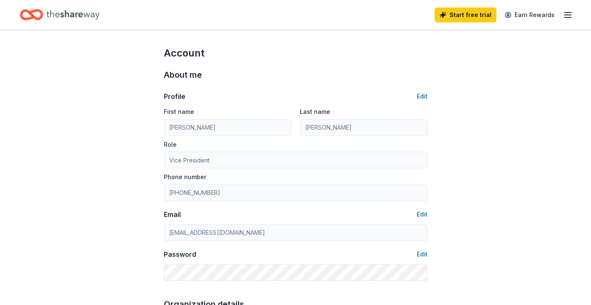
click at [568, 18] on icon "button" at bounding box center [568, 15] width 10 height 10
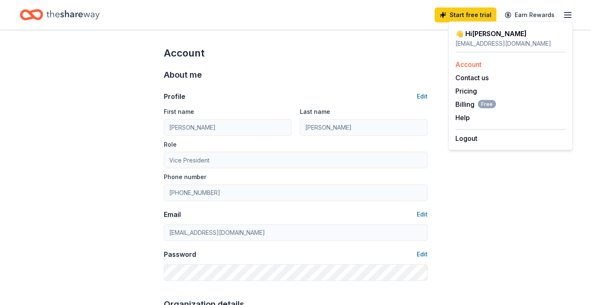
click at [461, 66] on link "Account" at bounding box center [469, 64] width 26 height 8
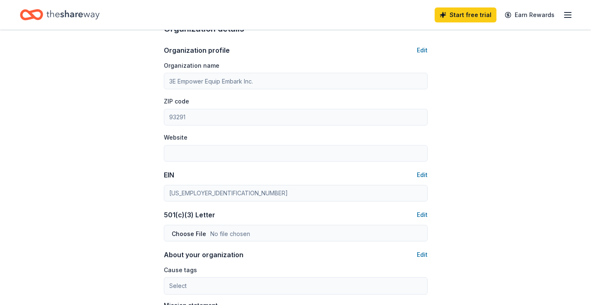
scroll to position [281, 0]
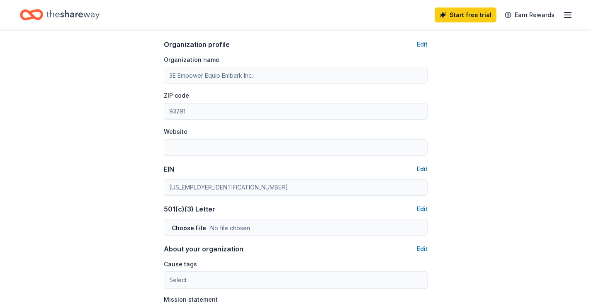
click at [425, 166] on button "Edit" at bounding box center [422, 169] width 11 height 10
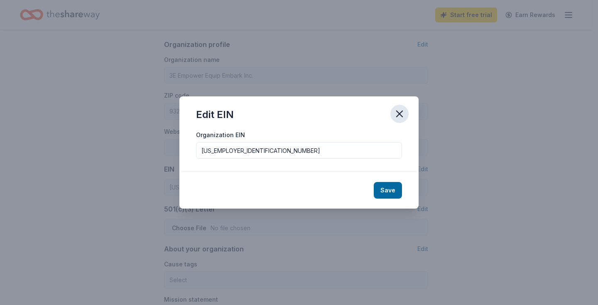
click at [400, 110] on icon "button" at bounding box center [399, 114] width 12 height 12
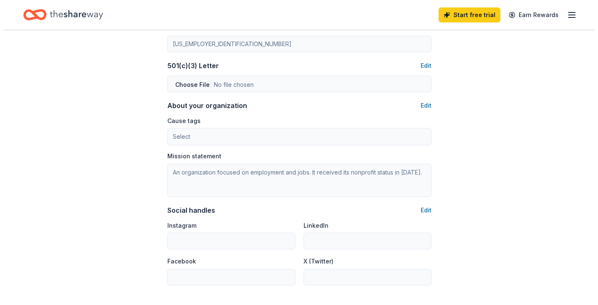
scroll to position [425, 0]
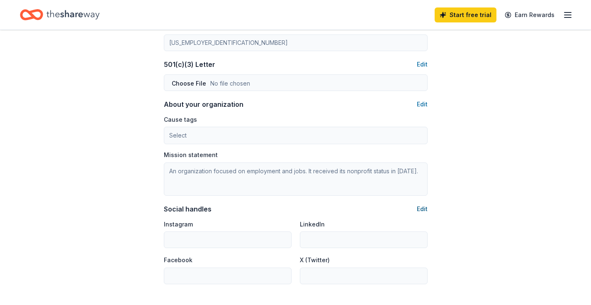
click at [422, 208] on button "Edit" at bounding box center [422, 209] width 11 height 10
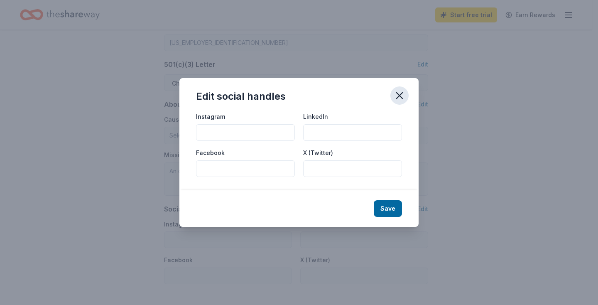
click at [401, 94] on icon "button" at bounding box center [399, 96] width 6 height 6
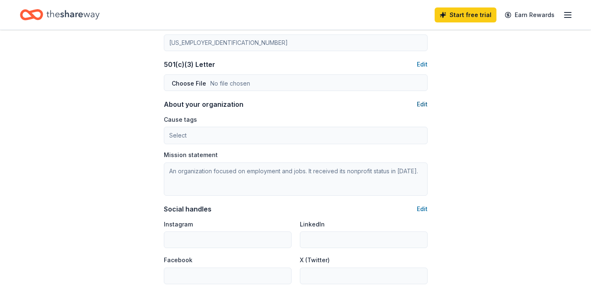
click at [422, 102] on button "Edit" at bounding box center [422, 104] width 11 height 10
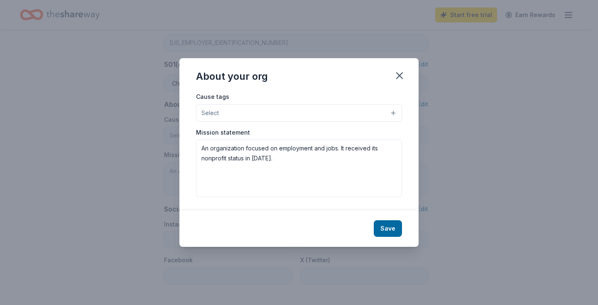
click at [393, 114] on button "Select" at bounding box center [299, 112] width 206 height 17
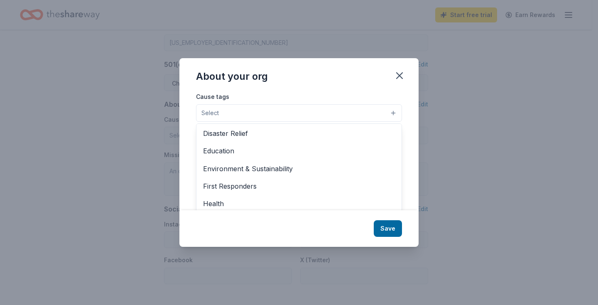
scroll to position [56, 0]
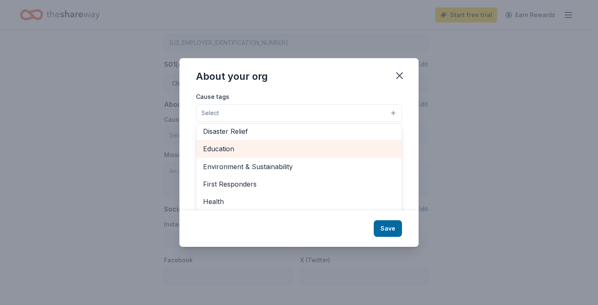
click at [224, 148] on span "Education" at bounding box center [299, 148] width 192 height 11
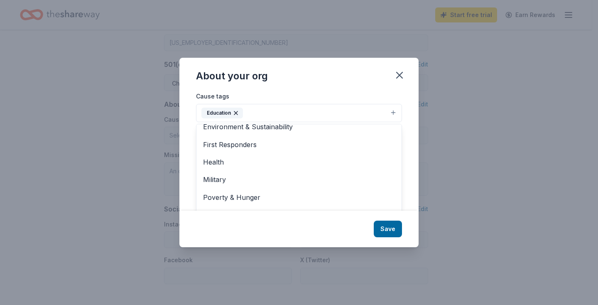
scroll to position [81, 0]
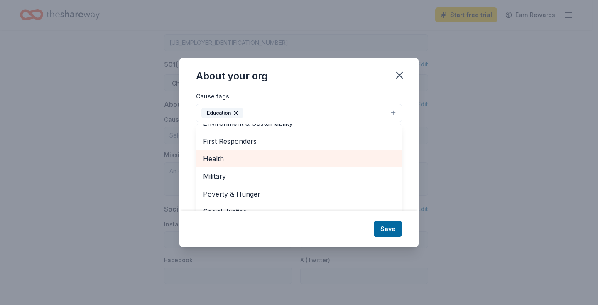
click at [217, 156] on span "Health" at bounding box center [299, 158] width 192 height 11
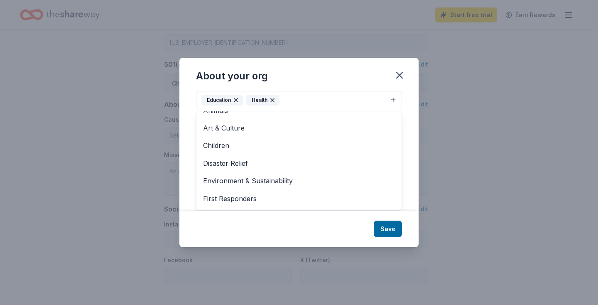
scroll to position [0, 0]
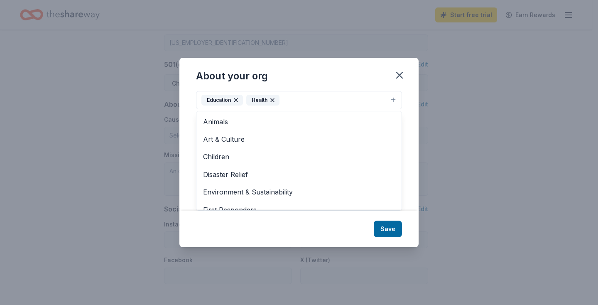
click at [389, 232] on div "About your org Cause tags Education Health Animals Art & Culture Children Disas…" at bounding box center [298, 152] width 239 height 189
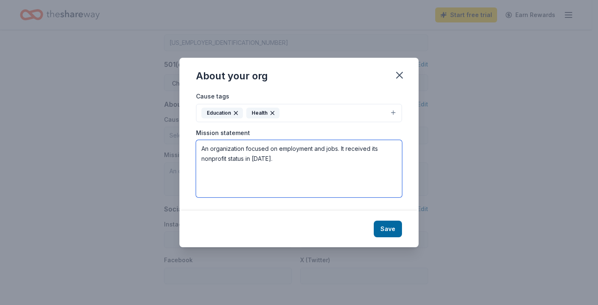
click at [332, 161] on textarea "An organization focused on employment and jobs. It received its nonprofit statu…" at bounding box center [299, 168] width 206 height 57
click at [201, 148] on textarea "An organization focused on employment and jobs. It received its nonprofit statu…" at bounding box center [299, 168] width 206 height 57
drag, startPoint x: 273, startPoint y: 161, endPoint x: 200, endPoint y: 149, distance: 73.7
click at [200, 149] on textarea "An organization focused on employment and jobs. It received its nonprofit statu…" at bounding box center [299, 168] width 206 height 57
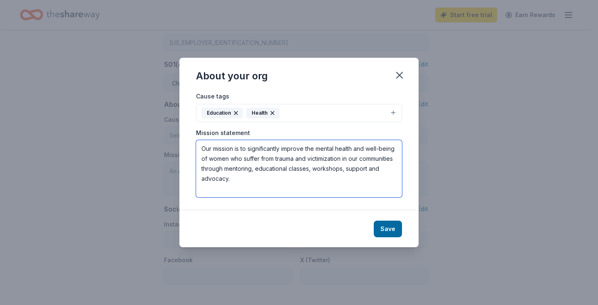
type textarea "Our mission is to significantly improve the mental health and well-being of wom…"
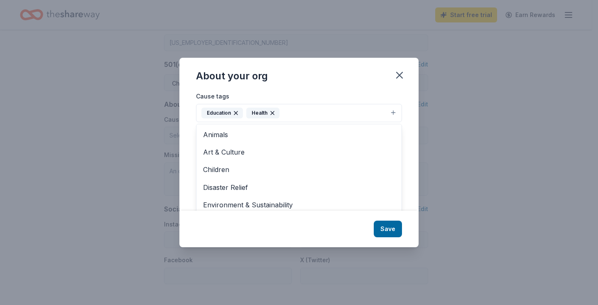
click at [391, 114] on button "Education Health" at bounding box center [299, 113] width 206 height 18
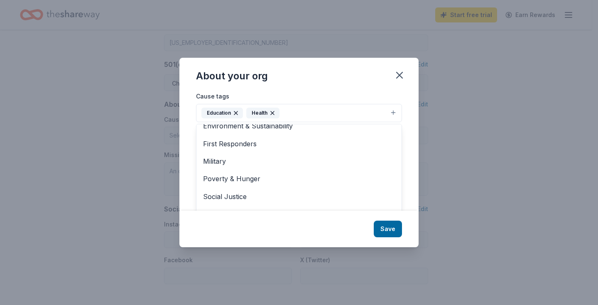
click at [384, 228] on div "About your org Cause tags Education Health Animals Art & Culture Children Disas…" at bounding box center [298, 152] width 239 height 189
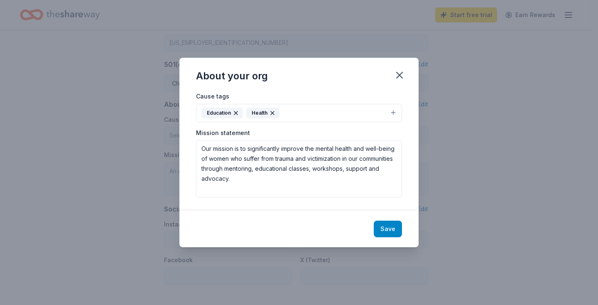
click at [385, 229] on button "Save" at bounding box center [388, 228] width 28 height 17
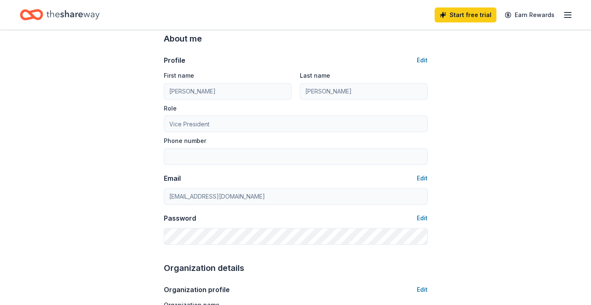
scroll to position [42, 0]
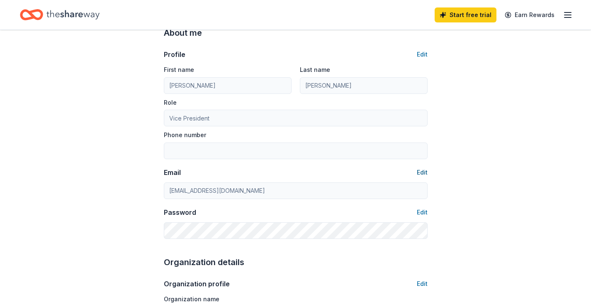
click at [425, 171] on button "Edit" at bounding box center [422, 172] width 11 height 10
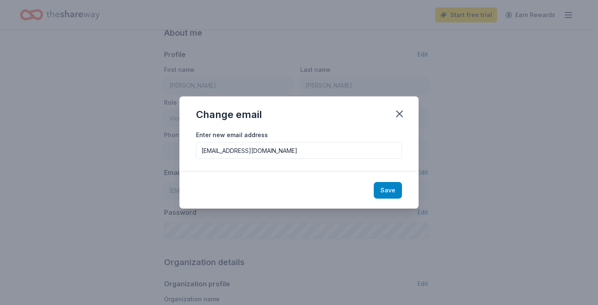
click at [386, 192] on button "Save" at bounding box center [388, 190] width 28 height 17
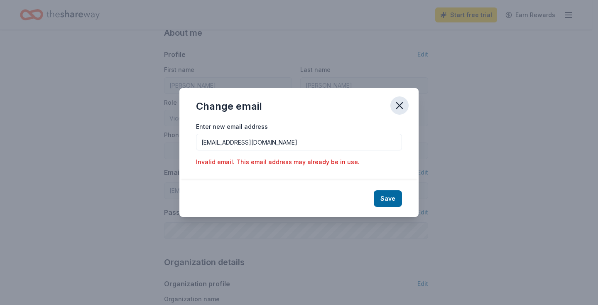
click at [401, 106] on icon "button" at bounding box center [399, 106] width 12 height 12
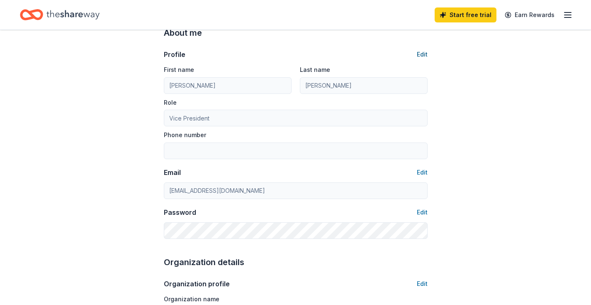
click at [423, 54] on button "Edit" at bounding box center [422, 54] width 11 height 10
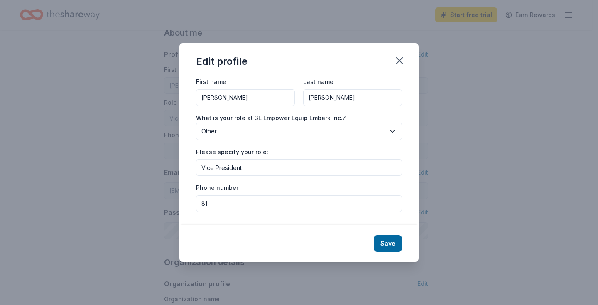
type input "8"
type input "(818) 679-9748"
click at [386, 244] on button "Save" at bounding box center [388, 243] width 28 height 17
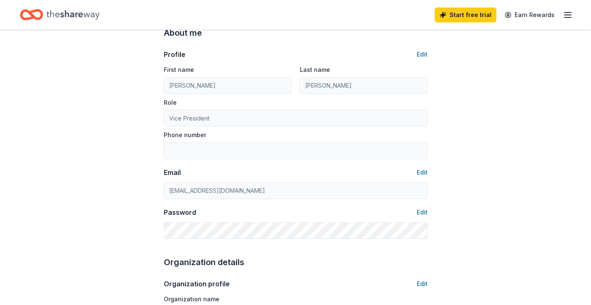
type input "(818) 679-9748"
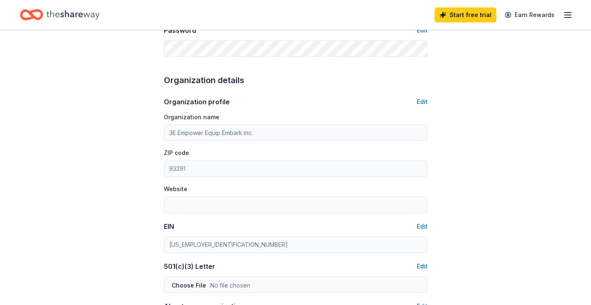
scroll to position [226, 0]
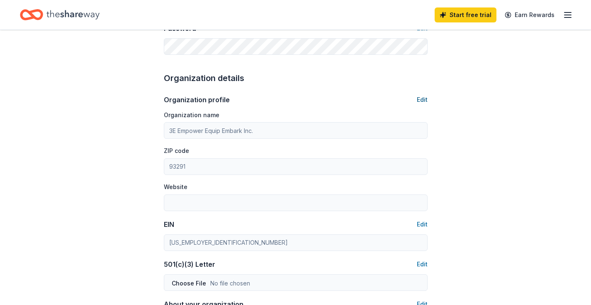
click at [423, 100] on button "Edit" at bounding box center [422, 100] width 11 height 10
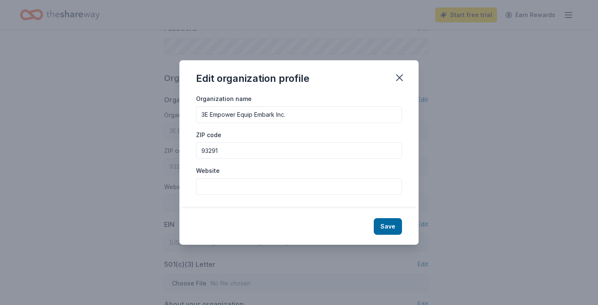
drag, startPoint x: 220, startPoint y: 151, endPoint x: 191, endPoint y: 151, distance: 29.1
type input "91723"
click at [205, 185] on input "Website" at bounding box center [299, 186] width 206 height 17
type input "www.afloresconsultingllc.com"
click at [390, 226] on button "Save" at bounding box center [388, 226] width 28 height 17
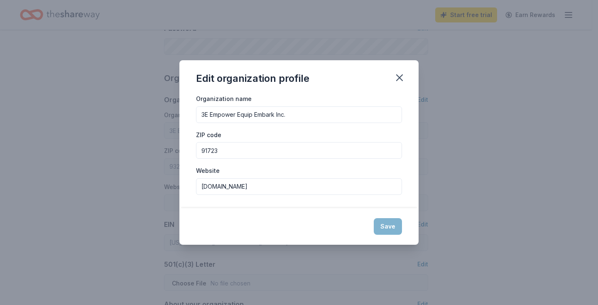
type input "91723"
type input "www.afloresconsultingllc.com"
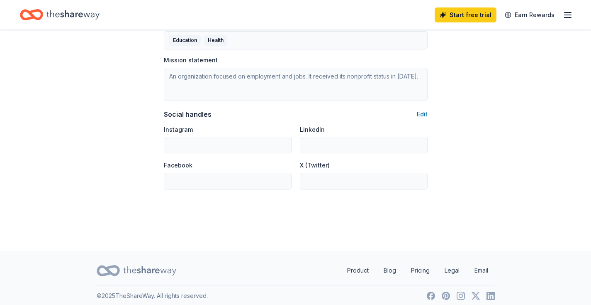
scroll to position [524, 0]
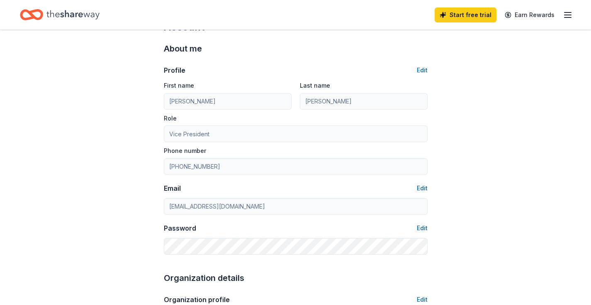
scroll to position [27, 0]
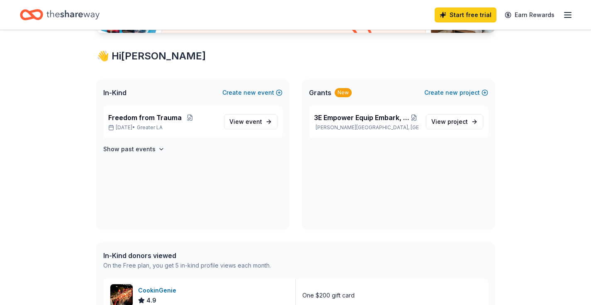
scroll to position [142, 0]
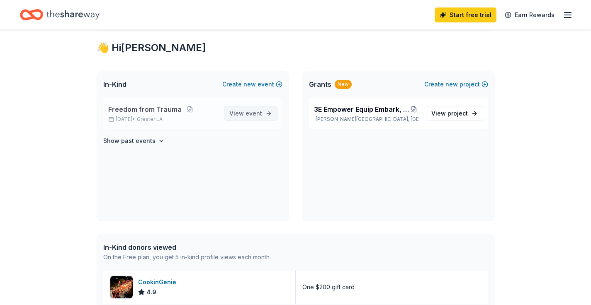
click at [253, 113] on span "event" at bounding box center [254, 113] width 17 height 7
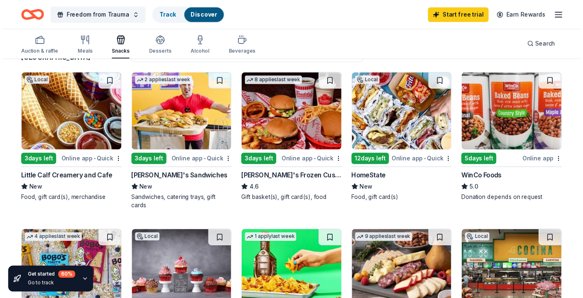
scroll to position [68, 0]
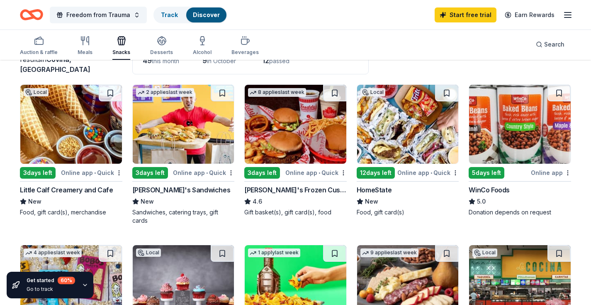
click at [152, 172] on div "3 days left" at bounding box center [150, 173] width 36 height 12
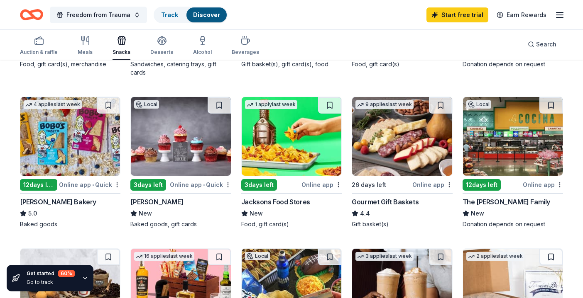
scroll to position [221, 0]
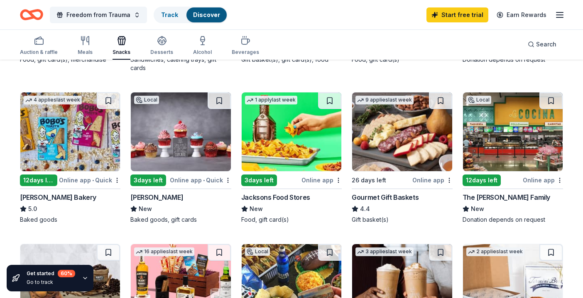
click at [520, 125] on img at bounding box center [513, 132] width 100 height 79
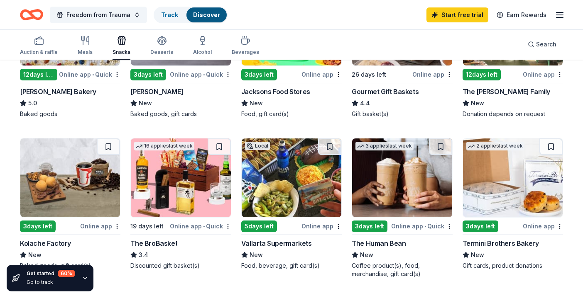
scroll to position [335, 0]
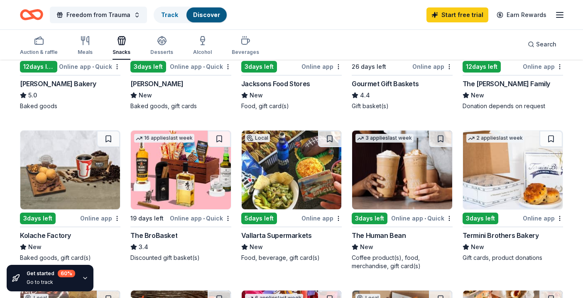
click at [489, 186] on img at bounding box center [513, 170] width 100 height 79
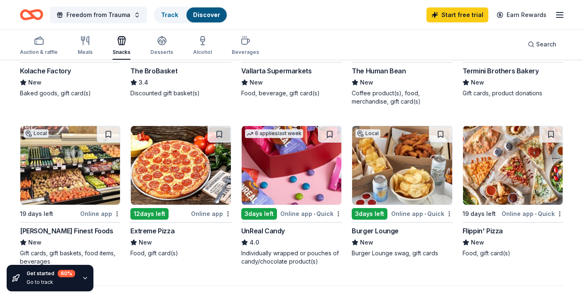
scroll to position [487, 0]
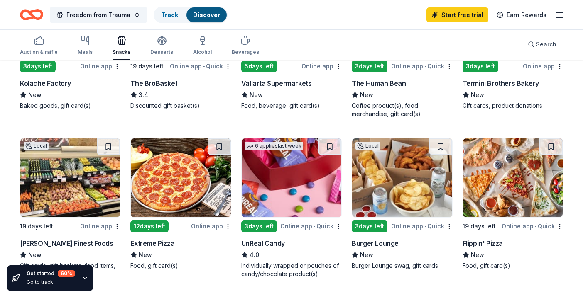
click at [186, 177] on img at bounding box center [181, 178] width 100 height 79
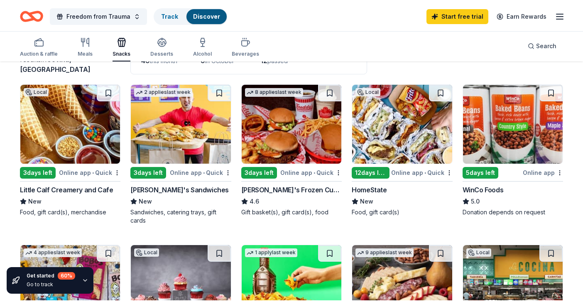
scroll to position [68, 0]
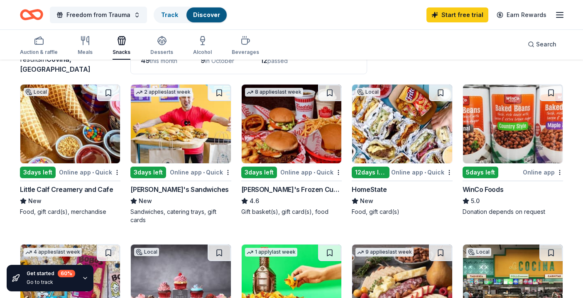
click at [397, 129] on img at bounding box center [402, 124] width 100 height 79
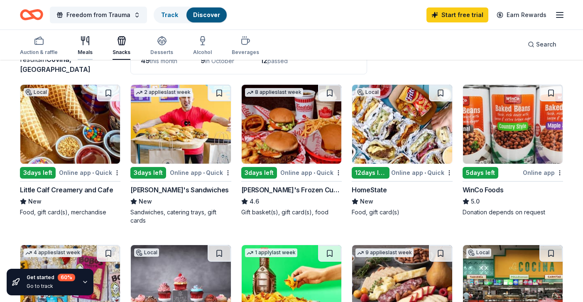
click at [84, 53] on div "Meals" at bounding box center [85, 52] width 15 height 7
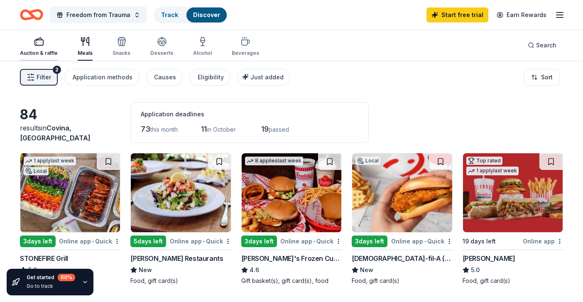
click at [33, 52] on div "Auction & raffle" at bounding box center [39, 53] width 38 height 7
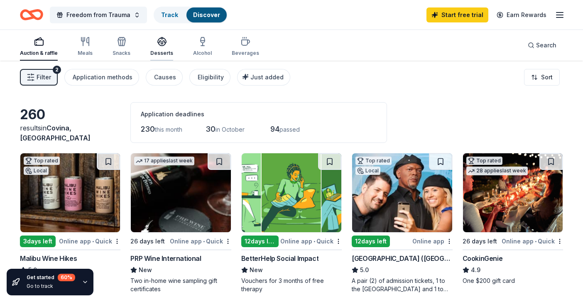
click at [161, 54] on div "Desserts" at bounding box center [161, 53] width 23 height 7
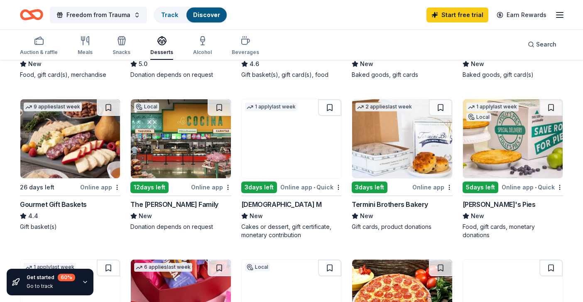
scroll to position [210, 0]
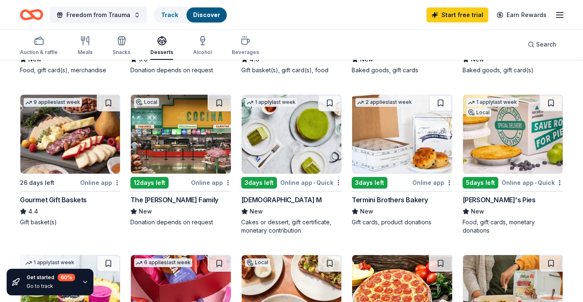
click at [58, 125] on img at bounding box center [70, 134] width 100 height 79
click at [245, 53] on div "Beverages" at bounding box center [245, 52] width 27 height 7
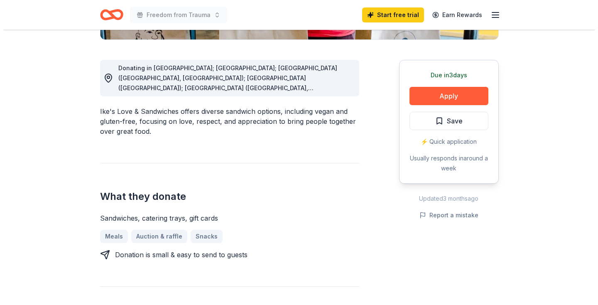
scroll to position [209, 0]
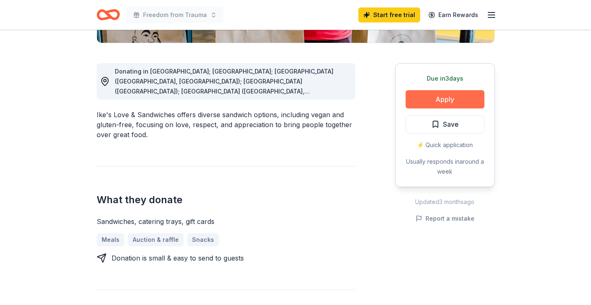
click at [442, 97] on button "Apply" at bounding box center [445, 99] width 79 height 18
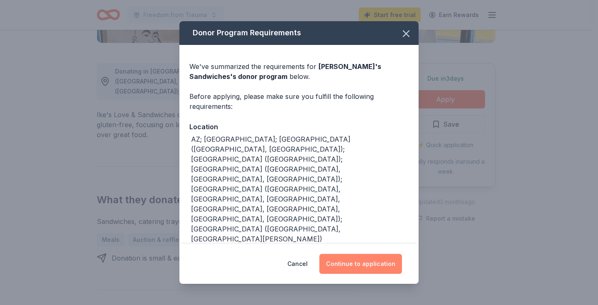
click at [367, 263] on button "Continue to application" at bounding box center [360, 264] width 83 height 20
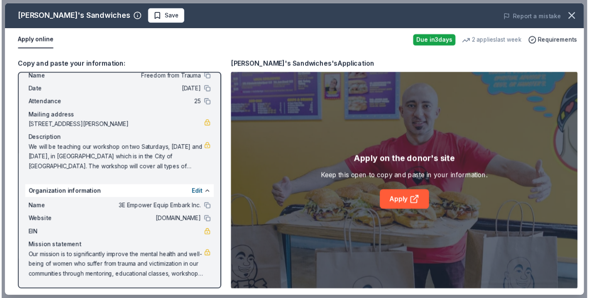
scroll to position [26, 0]
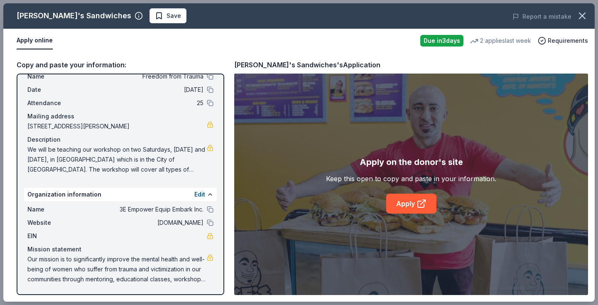
click at [34, 42] on button "Apply online" at bounding box center [35, 40] width 36 height 17
click at [30, 39] on button "Apply online" at bounding box center [35, 40] width 36 height 17
click at [568, 39] on span "Requirements" at bounding box center [567, 41] width 40 height 10
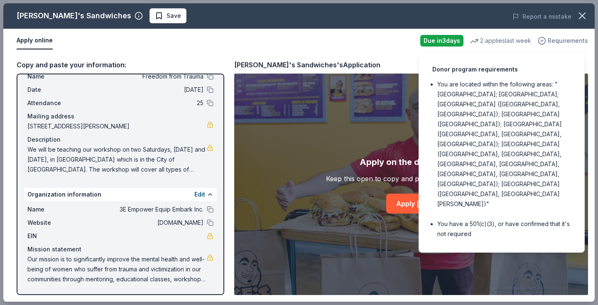
click at [568, 39] on span "Requirements" at bounding box center [567, 41] width 40 height 10
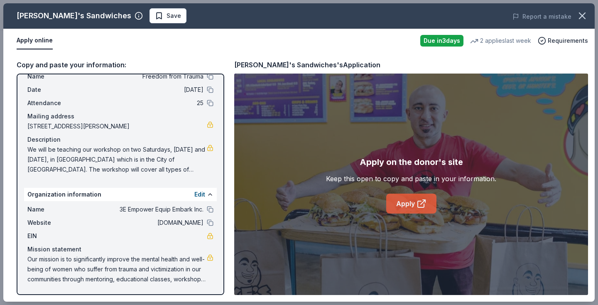
click at [404, 204] on link "Apply" at bounding box center [411, 203] width 50 height 20
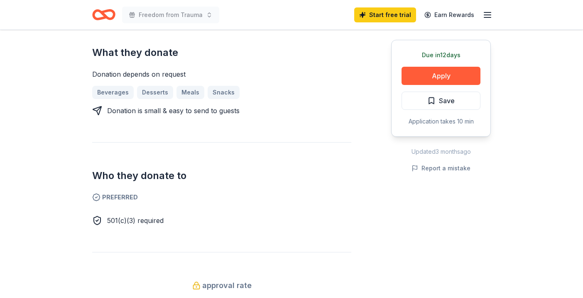
scroll to position [338, 0]
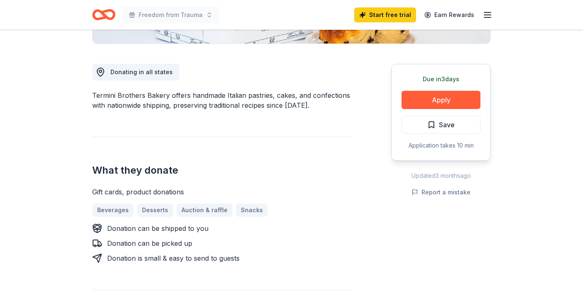
scroll to position [212, 0]
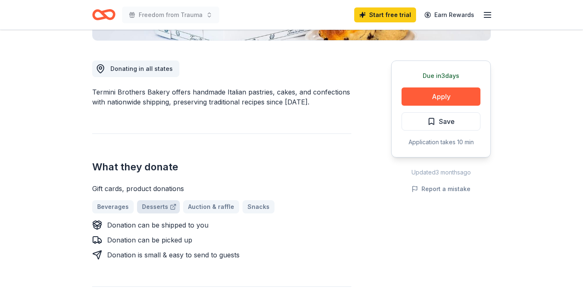
click at [154, 208] on link "Desserts" at bounding box center [158, 206] width 43 height 13
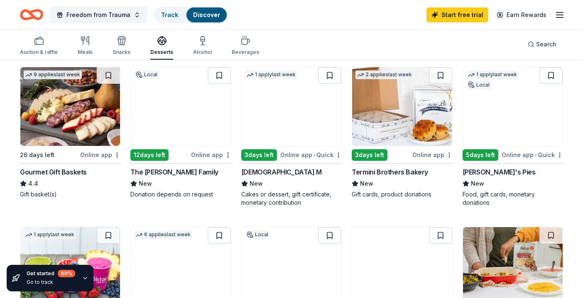
scroll to position [243, 0]
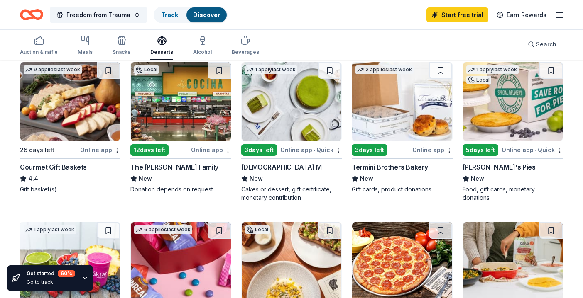
click at [511, 105] on img at bounding box center [513, 101] width 100 height 79
click at [403, 107] on img at bounding box center [402, 101] width 100 height 79
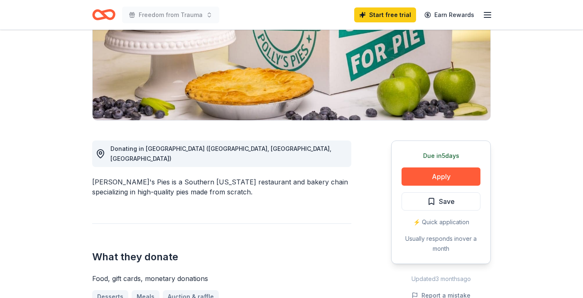
scroll to position [142, 0]
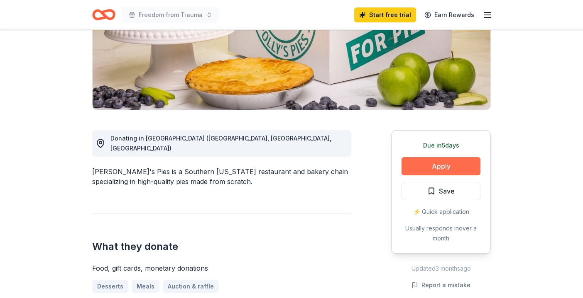
click at [423, 167] on button "Apply" at bounding box center [440, 166] width 79 height 18
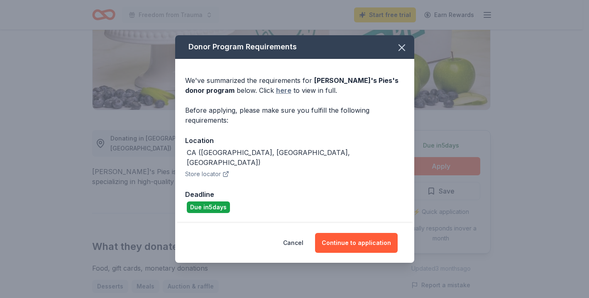
click at [276, 95] on link "here" at bounding box center [283, 91] width 15 height 10
click at [398, 54] on icon "button" at bounding box center [402, 48] width 12 height 12
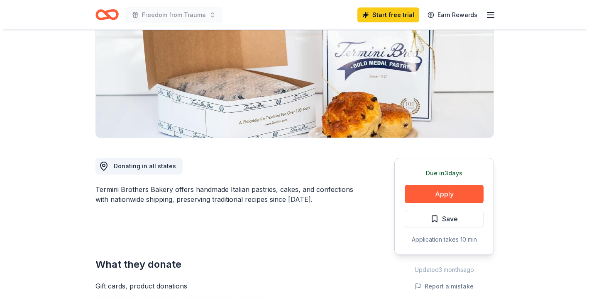
scroll to position [123, 0]
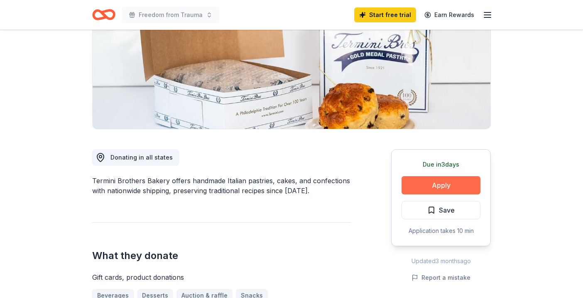
click at [449, 188] on button "Apply" at bounding box center [440, 185] width 79 height 18
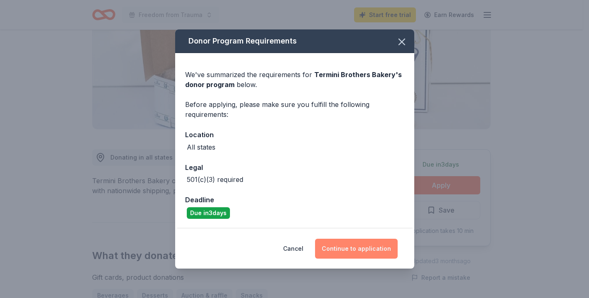
click at [348, 248] on button "Continue to application" at bounding box center [356, 249] width 83 height 20
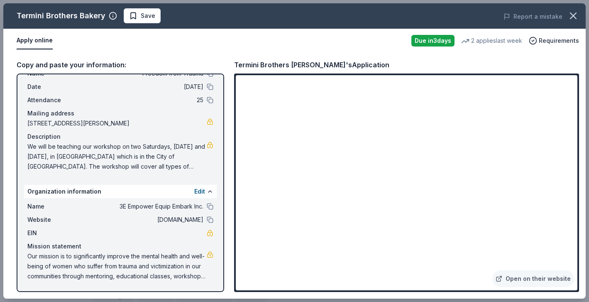
scroll to position [29, 0]
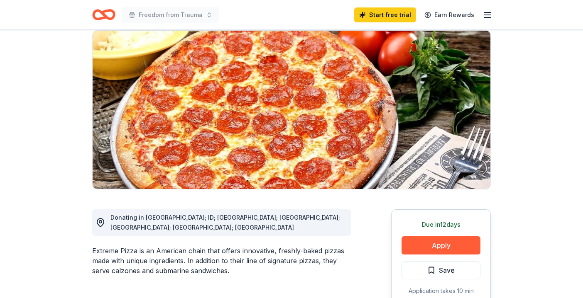
scroll to position [45, 0]
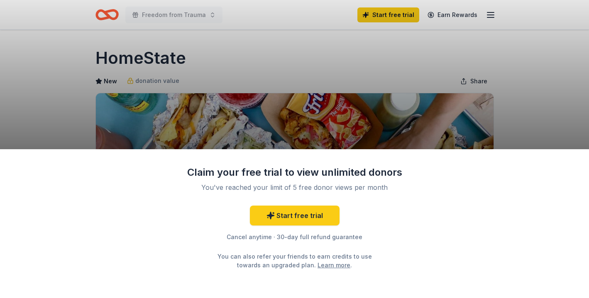
click at [463, 198] on div "Claim your free trial to view unlimited donors You've reached your limit of 5 f…" at bounding box center [294, 223] width 589 height 149
click at [521, 115] on div "Claim your free trial to view unlimited donors You've reached your limit of 5 f…" at bounding box center [294, 149] width 589 height 298
click at [228, 66] on div "Claim your free trial to view unlimited donors You've reached your limit of 5 f…" at bounding box center [294, 149] width 589 height 298
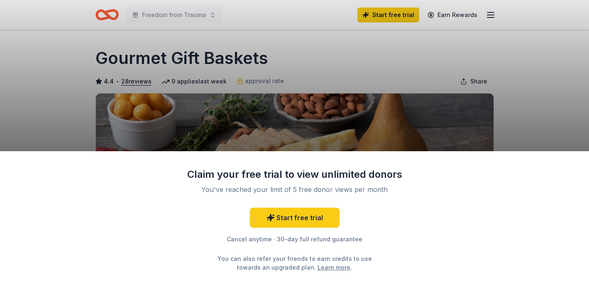
click at [408, 110] on div "Claim your free trial to view unlimited donors You've reached your limit of 5 f…" at bounding box center [294, 151] width 589 height 302
drag, startPoint x: 408, startPoint y: 110, endPoint x: 408, endPoint y: 73, distance: 36.5
click at [408, 73] on div "Claim your free trial to view unlimited donors You've reached your limit of 5 f…" at bounding box center [294, 151] width 589 height 302
